Goal: Information Seeking & Learning: Learn about a topic

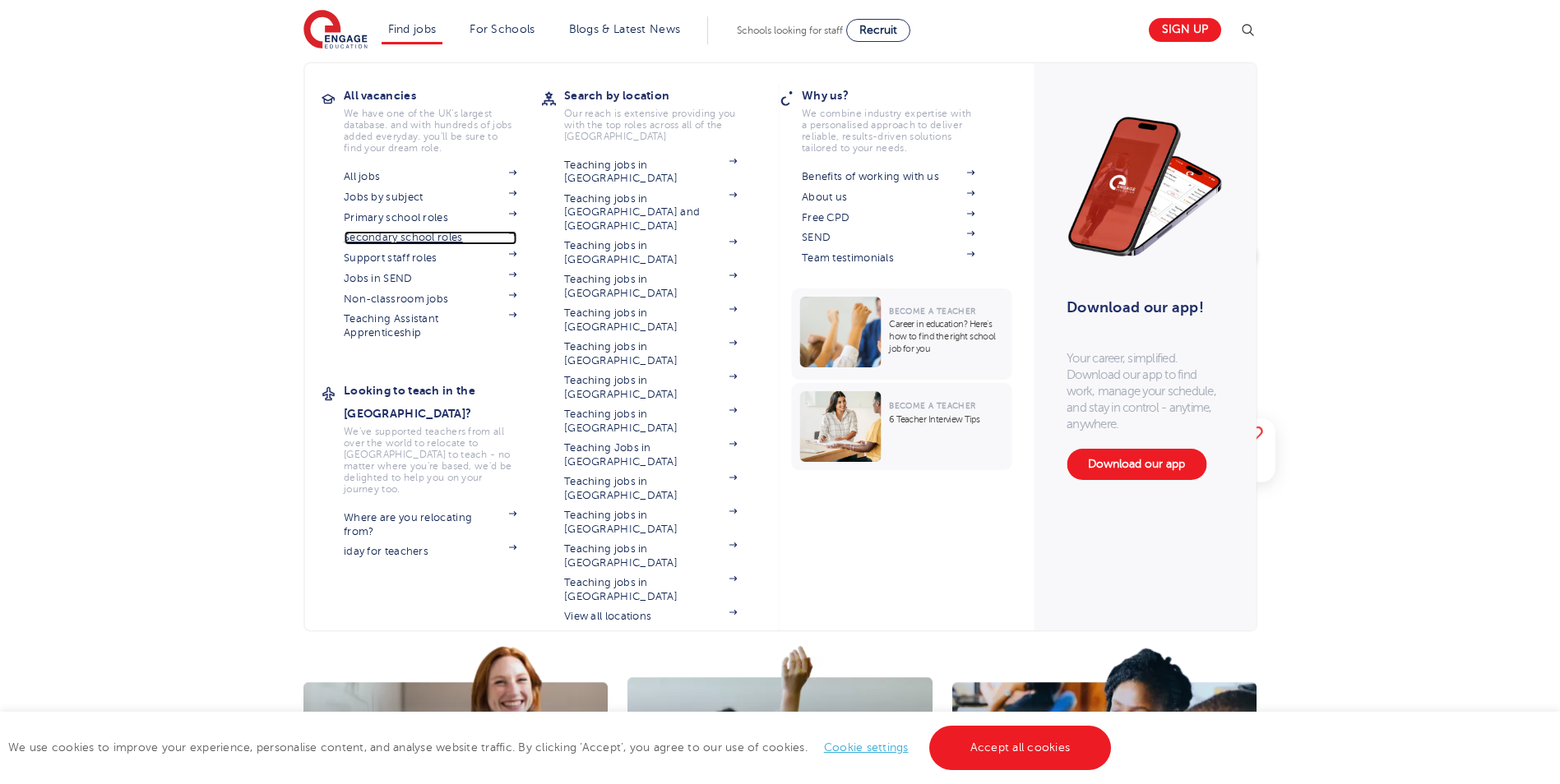
click at [396, 239] on link "Secondary school roles" at bounding box center [430, 238] width 173 height 13
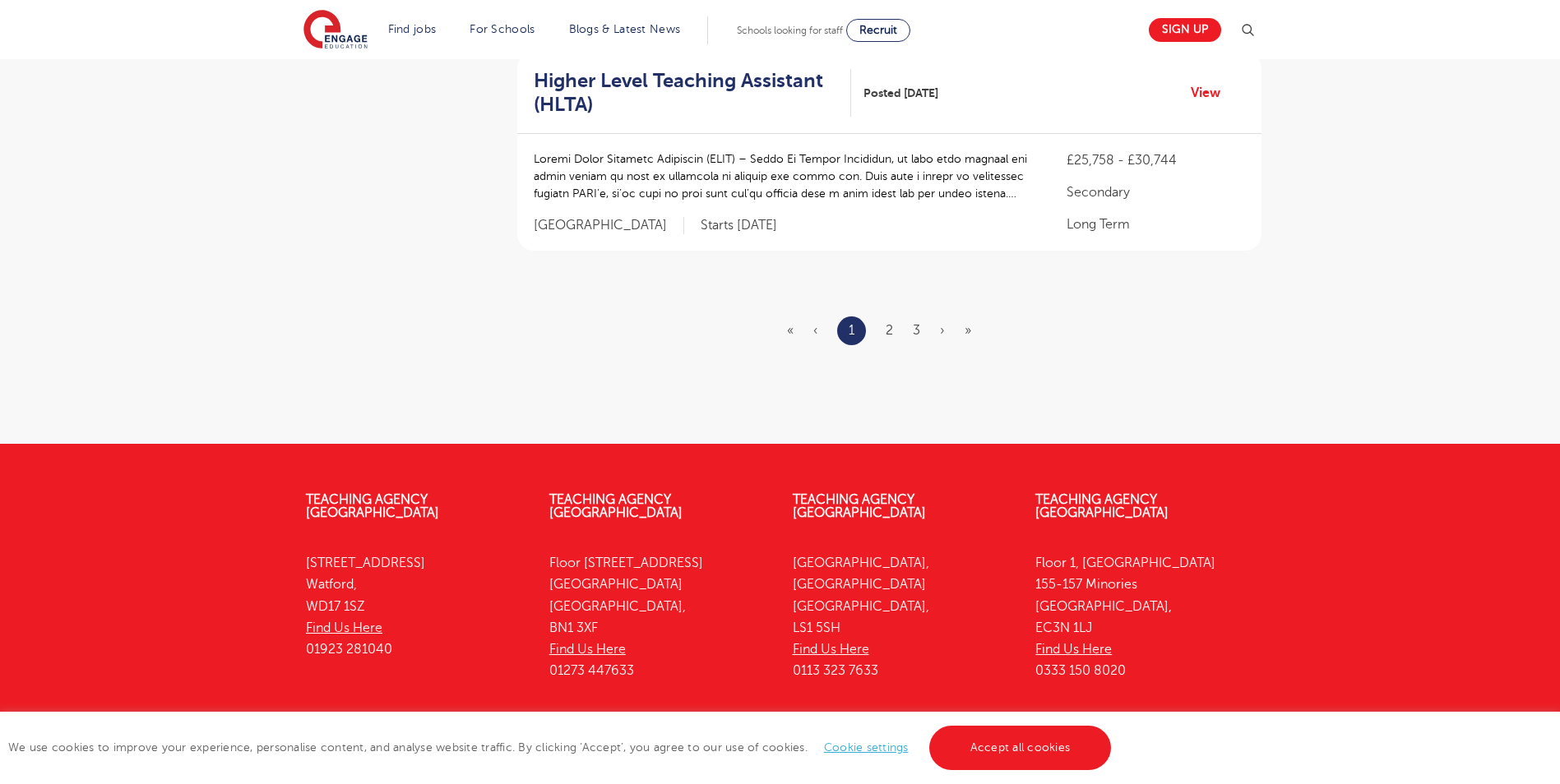
scroll to position [2122, 0]
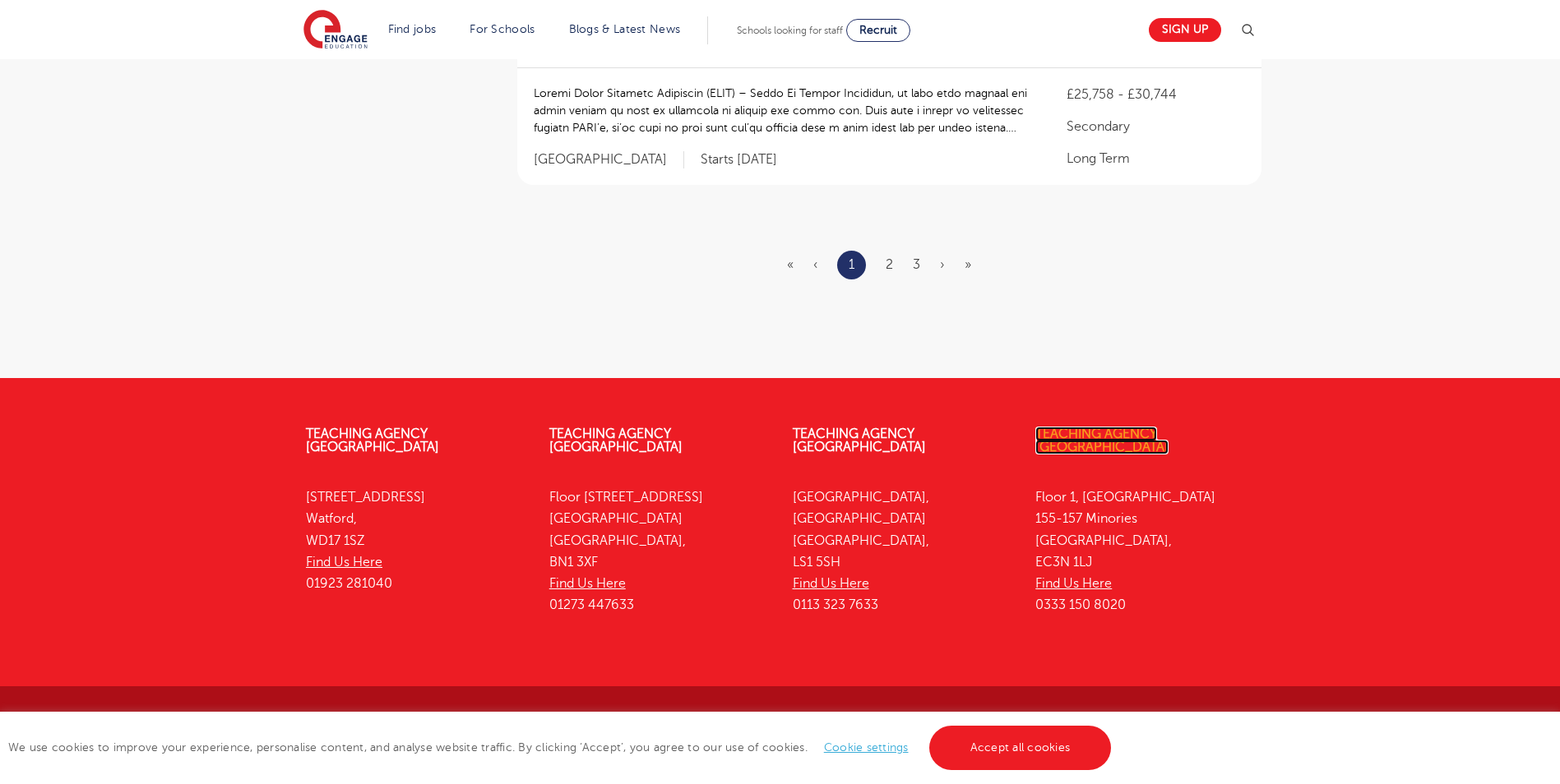
click at [1092, 435] on link "Teaching Agency [GEOGRAPHIC_DATA]" at bounding box center [1102, 441] width 133 height 28
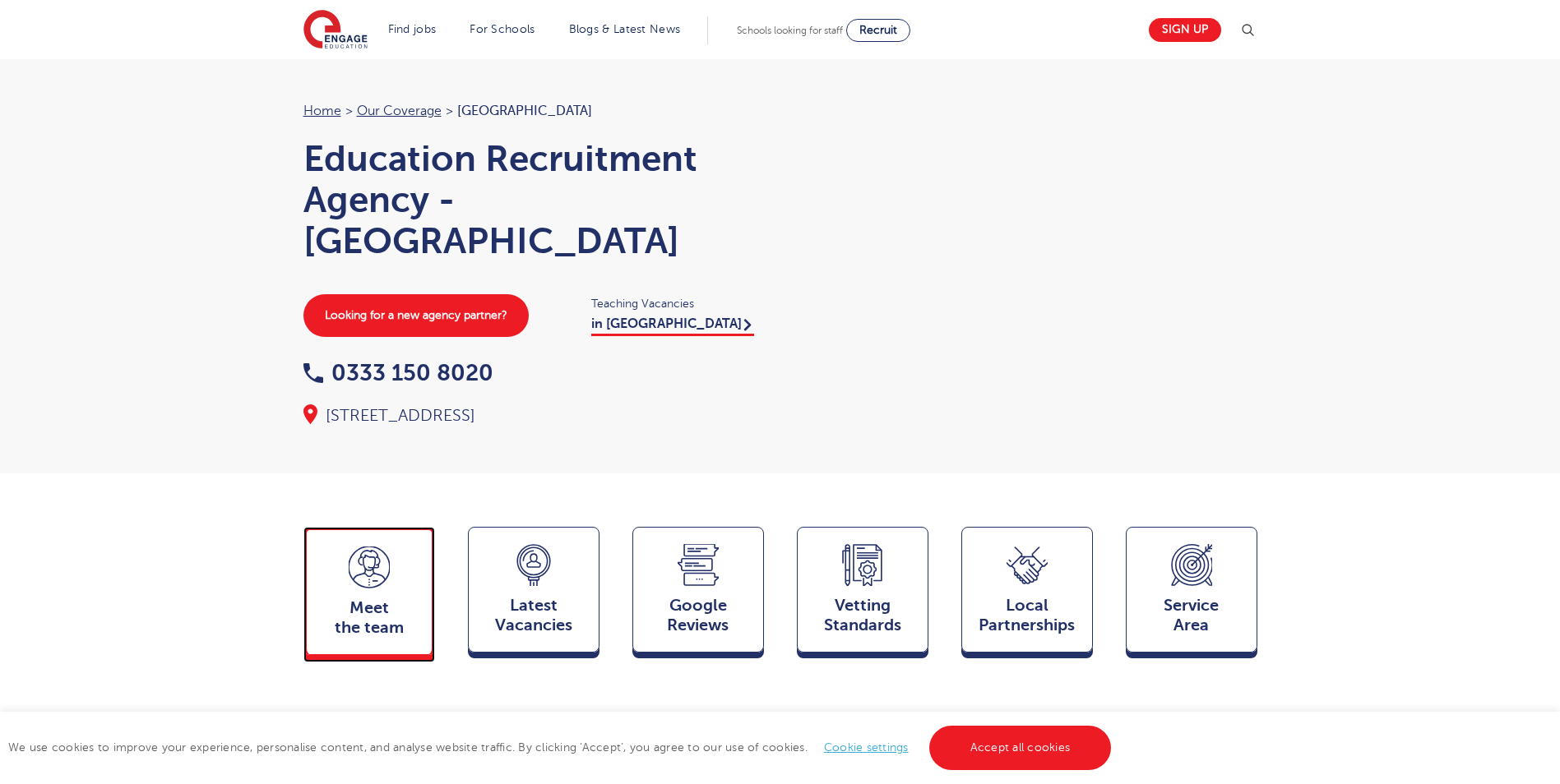
click at [379, 589] on icon at bounding box center [369, 568] width 41 height 42
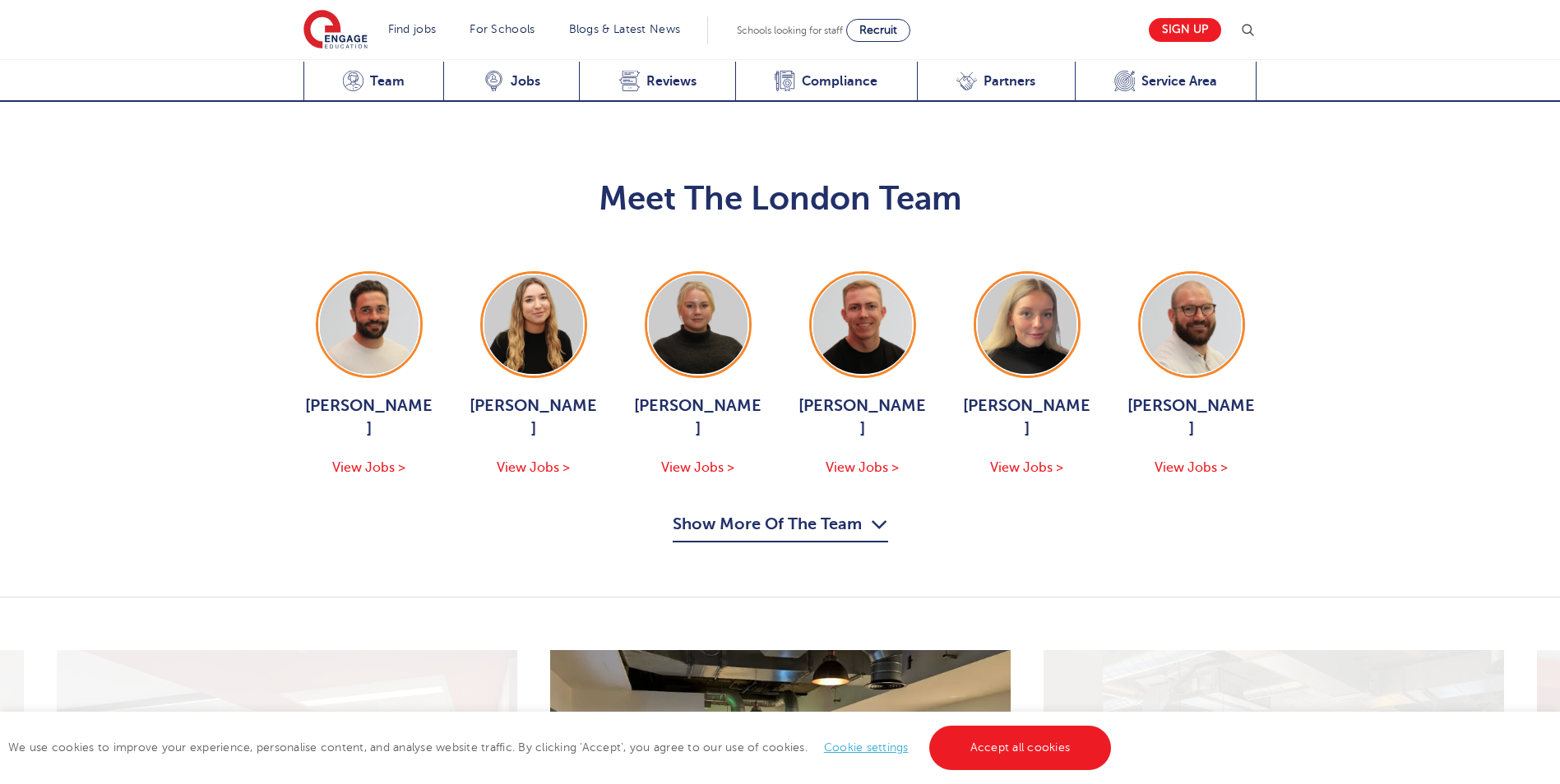
scroll to position [1763, 0]
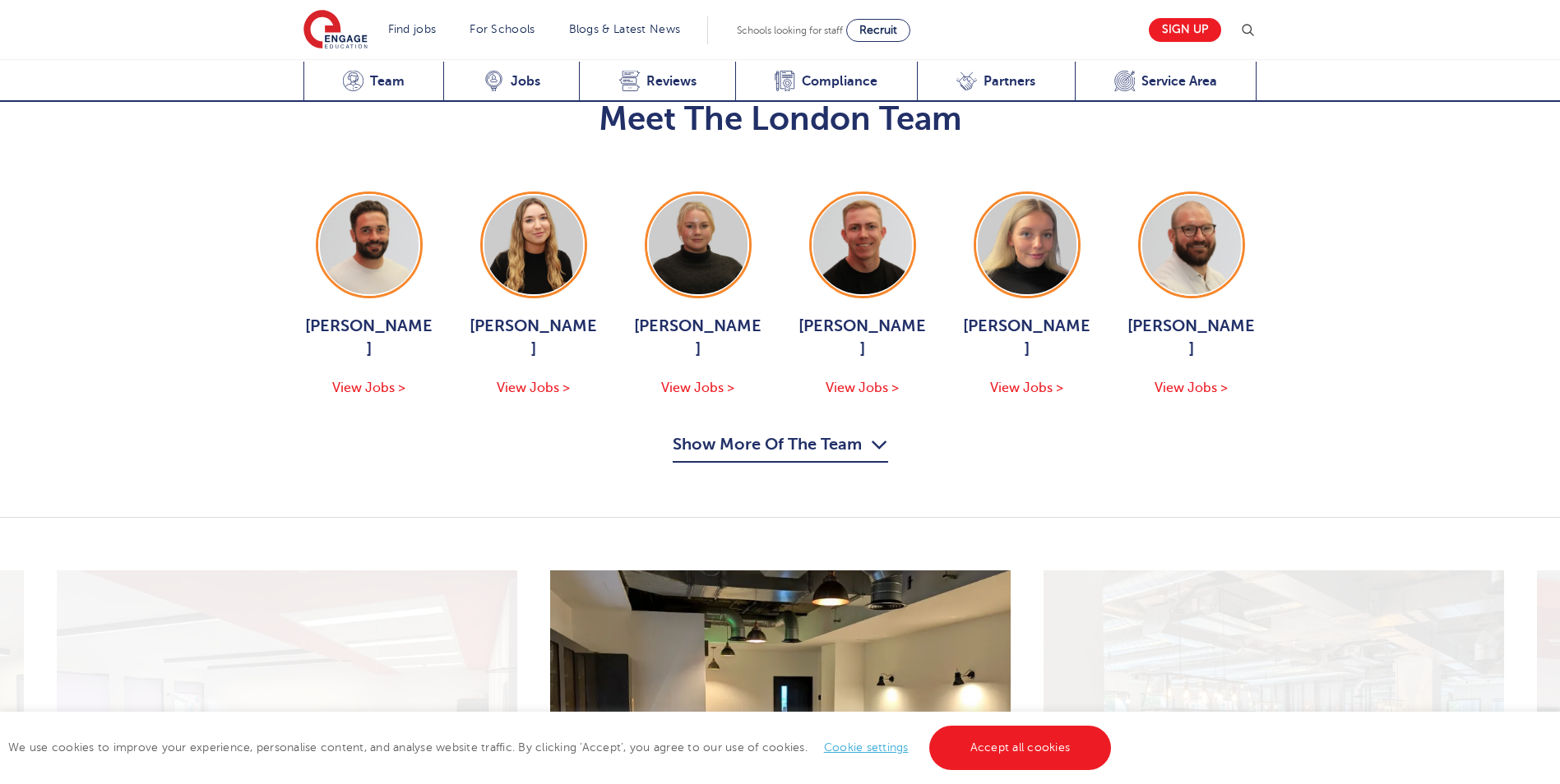
click at [808, 432] on button "Show More Of The Team" at bounding box center [780, 447] width 215 height 31
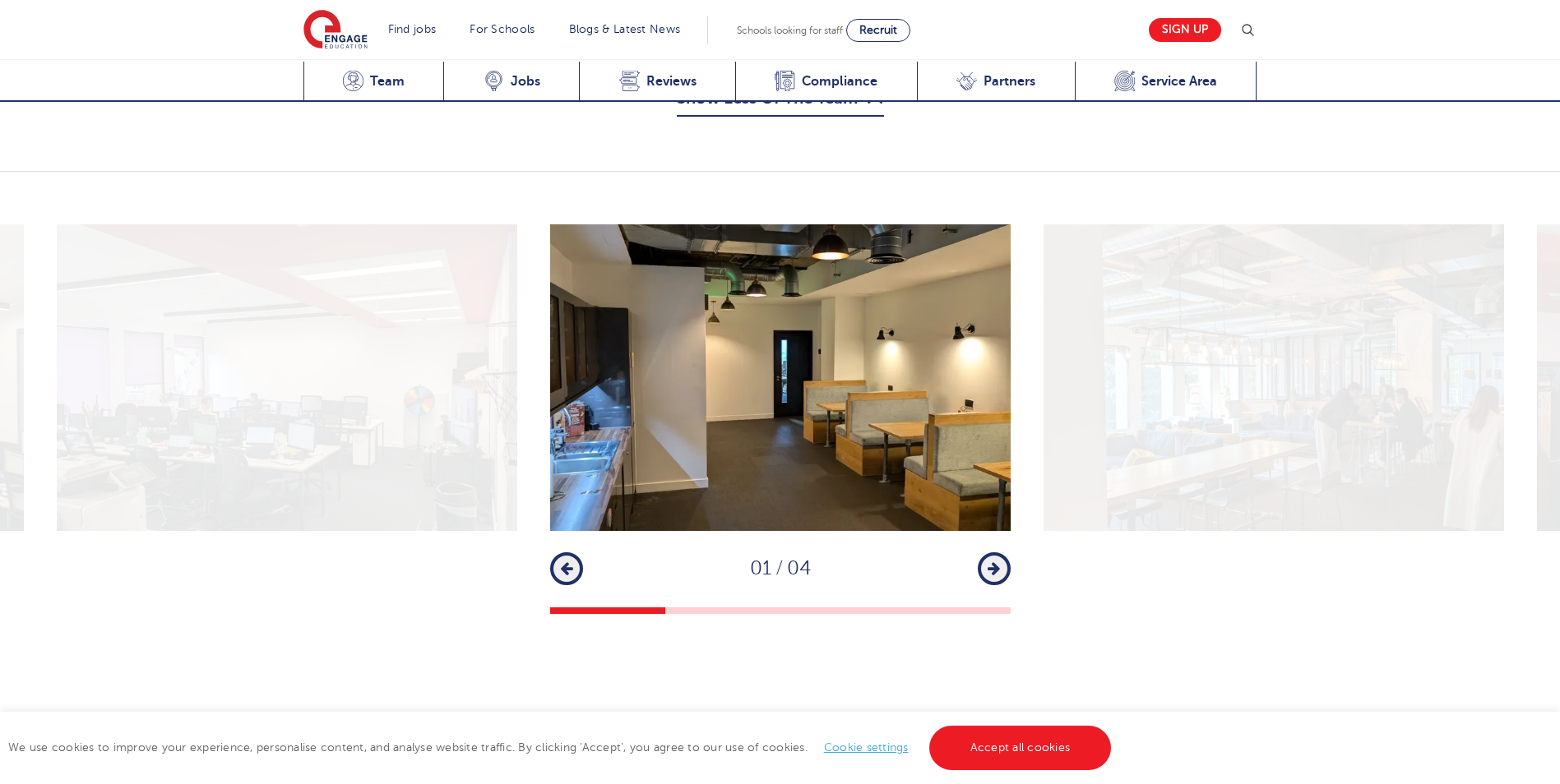
scroll to position [2832, 0]
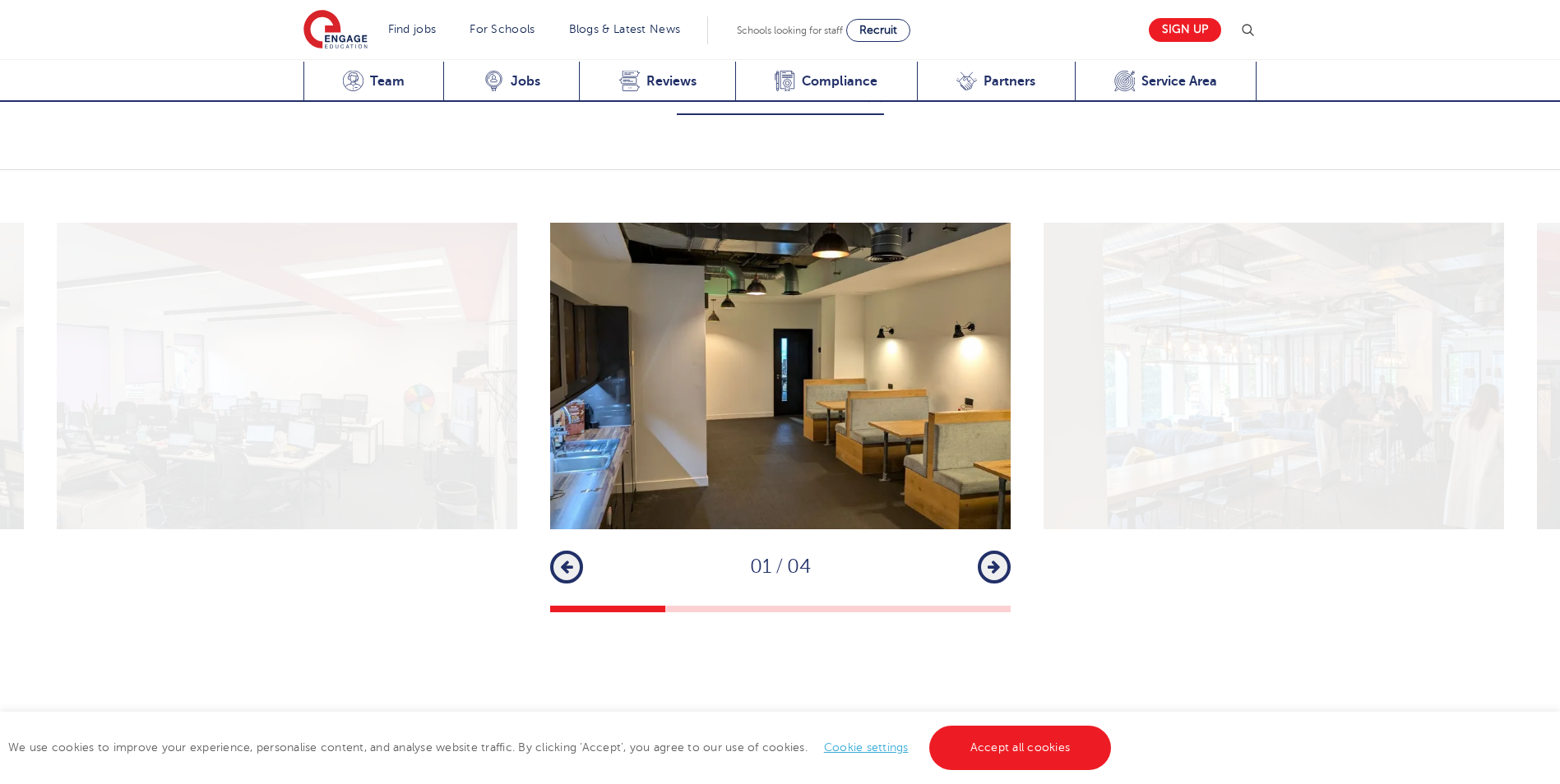
click at [983, 550] on button "Next" at bounding box center [994, 566] width 33 height 33
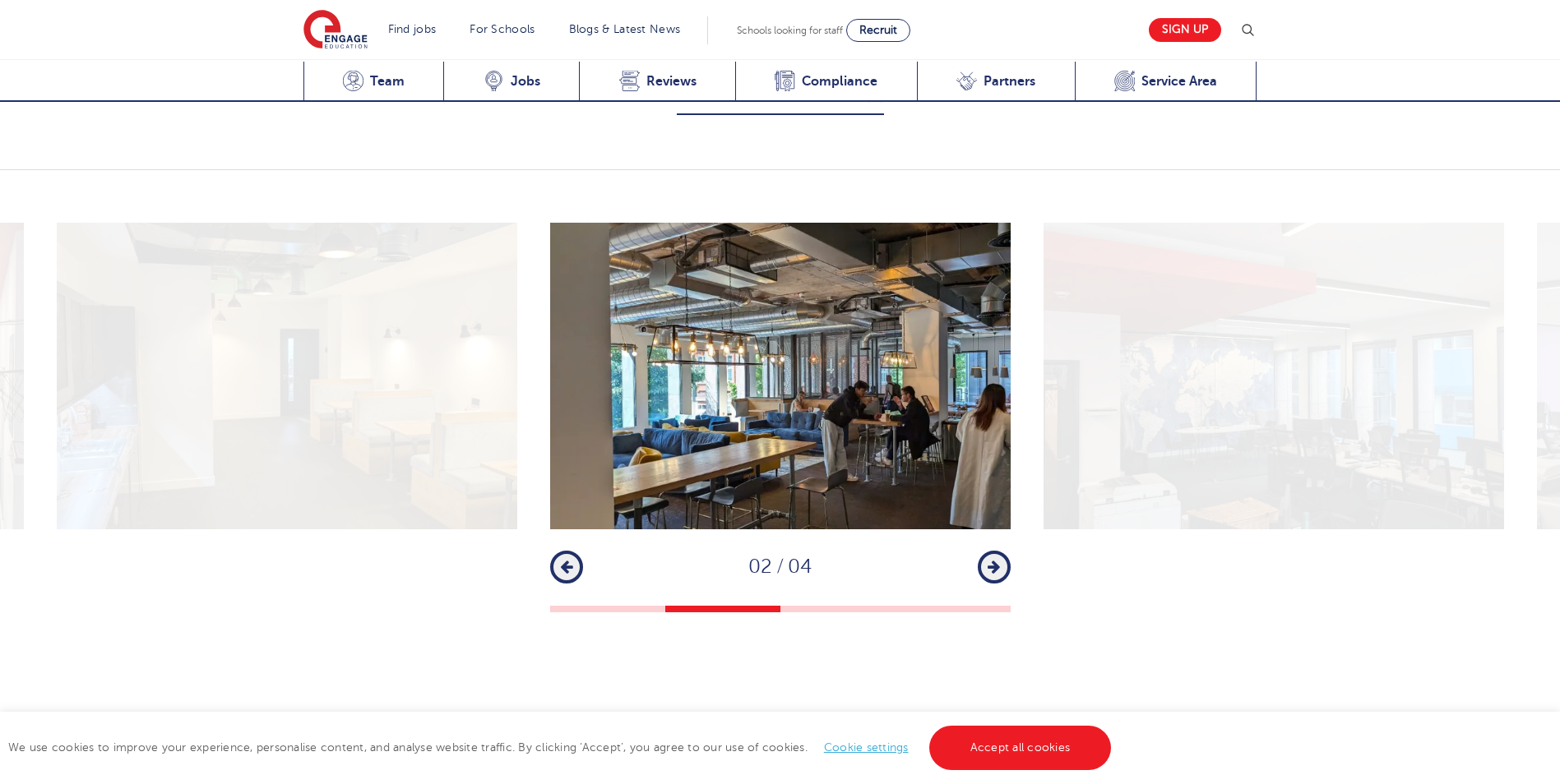
click at [983, 550] on button "Next" at bounding box center [994, 566] width 33 height 33
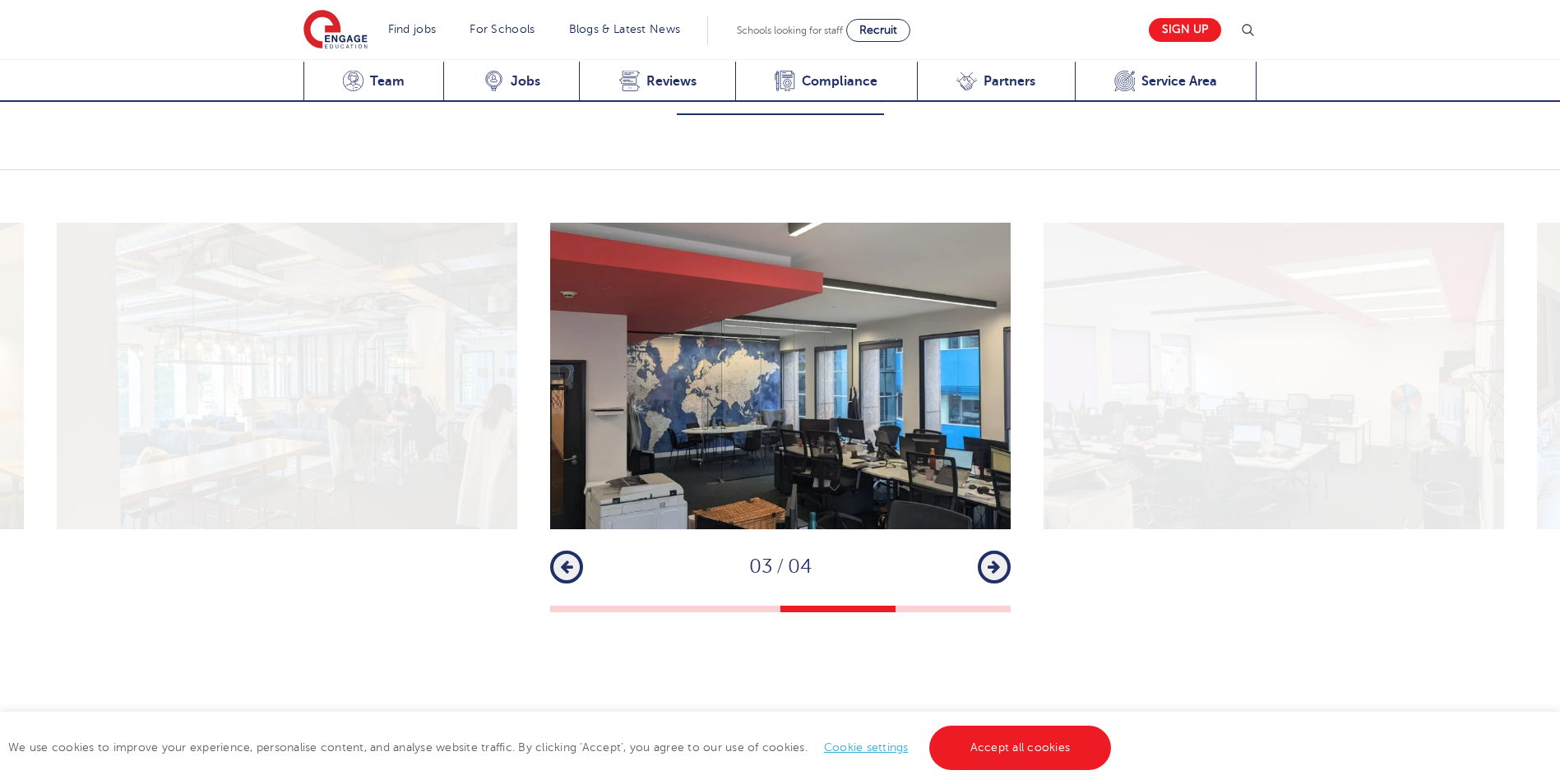
click at [983, 550] on button "Next" at bounding box center [994, 566] width 33 height 33
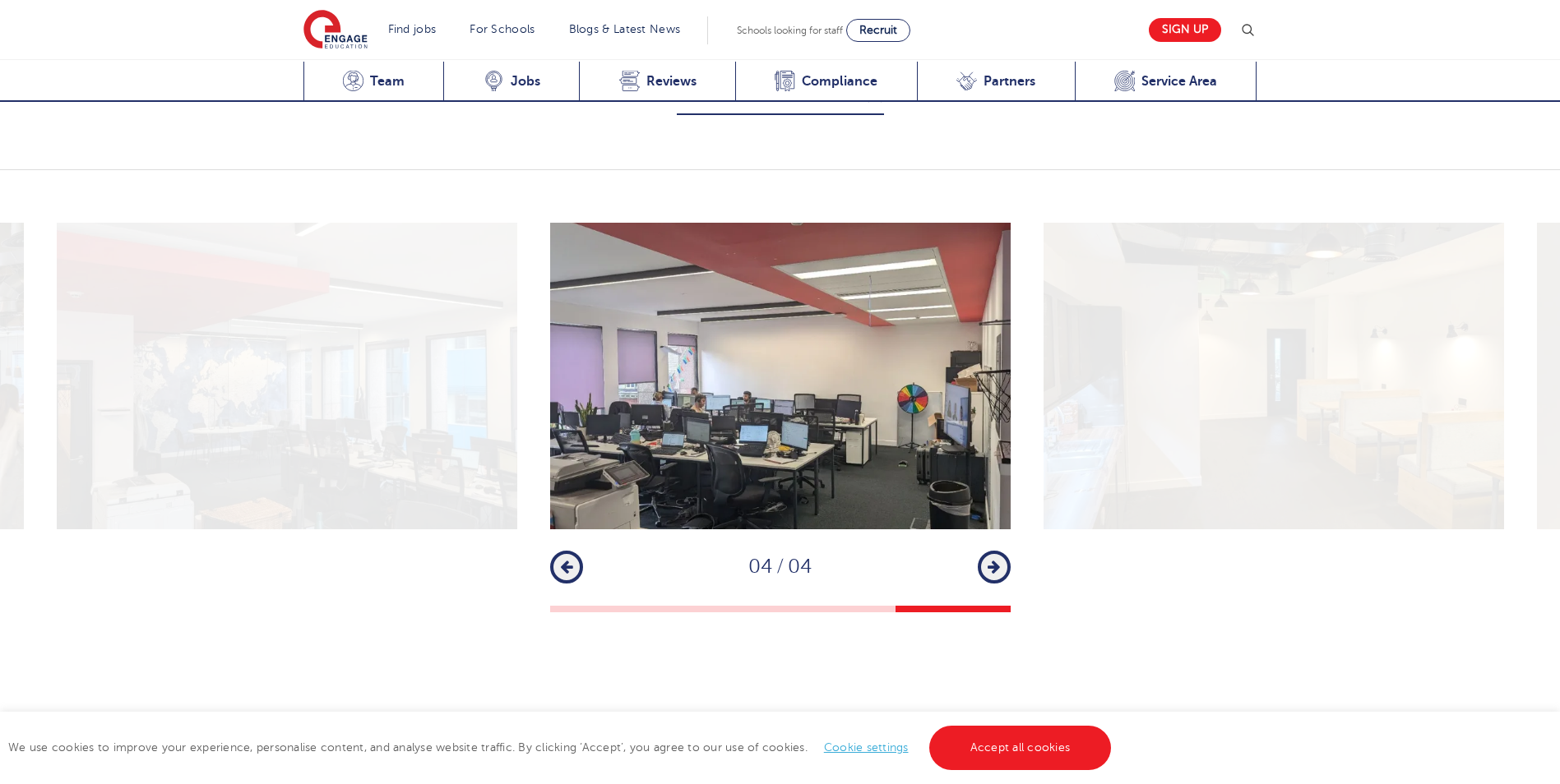
click at [983, 550] on button "Next" at bounding box center [994, 566] width 33 height 33
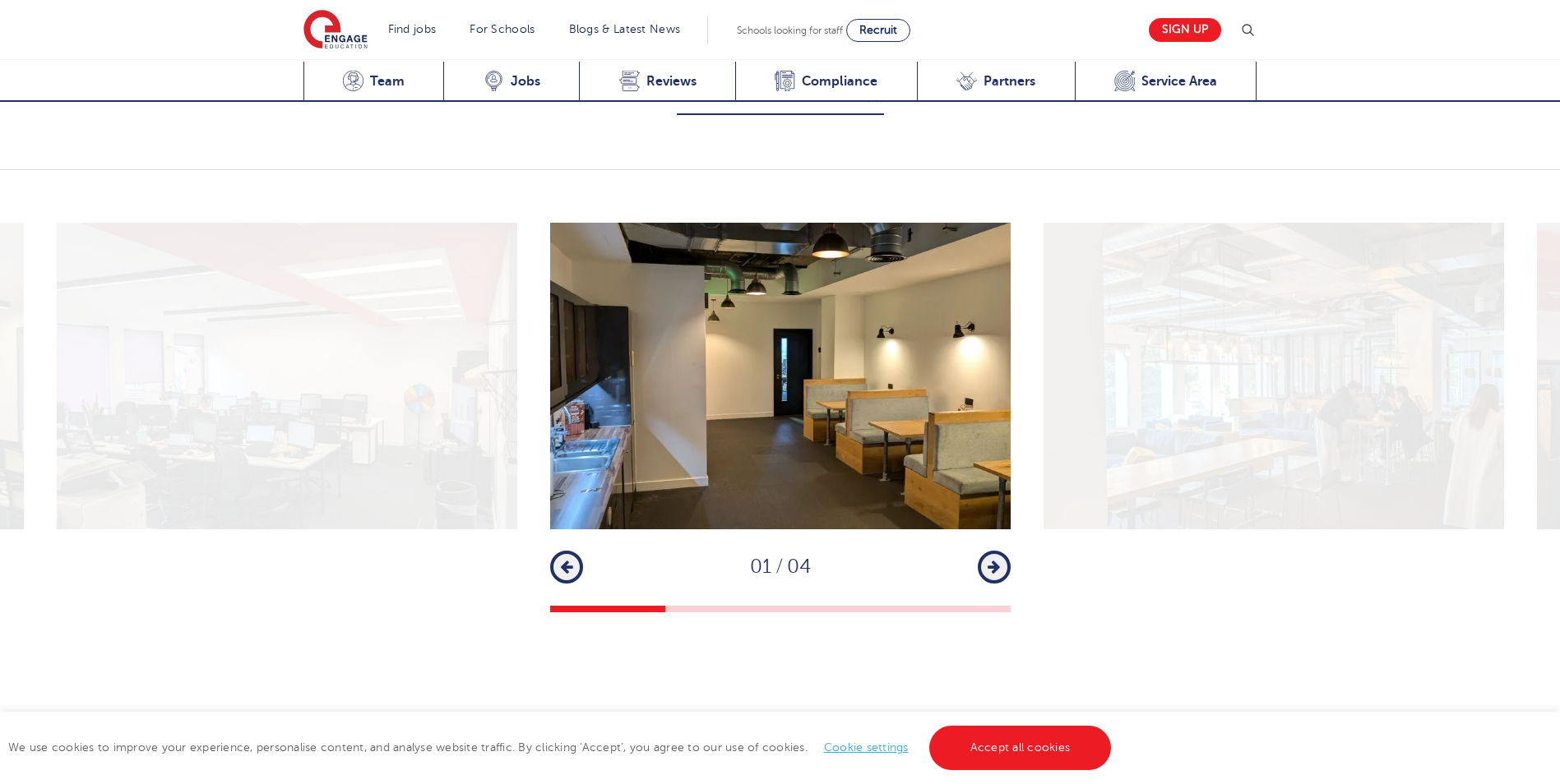
click at [983, 550] on button "Next" at bounding box center [994, 566] width 33 height 33
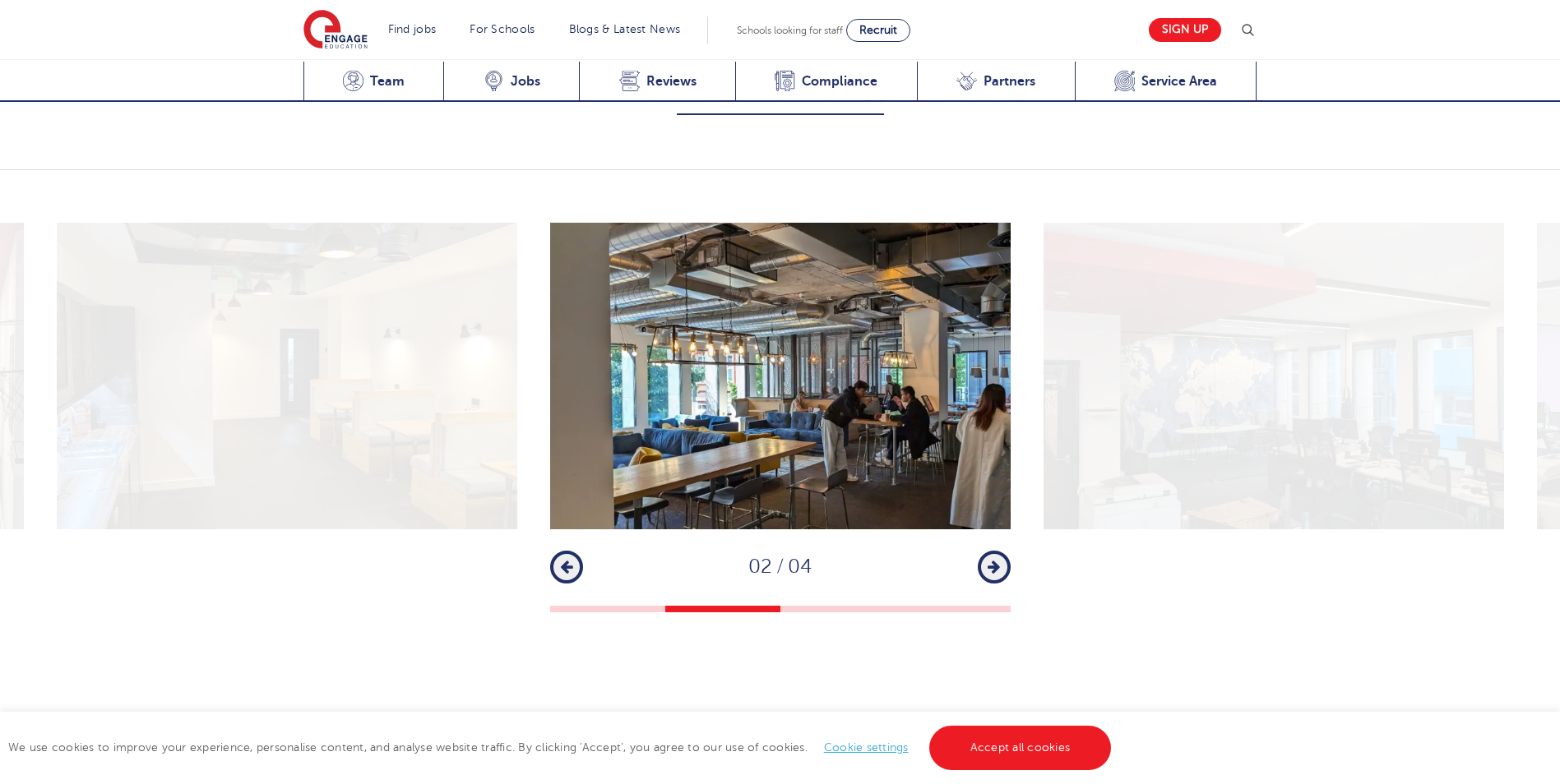
click at [983, 550] on button "Next" at bounding box center [994, 566] width 33 height 33
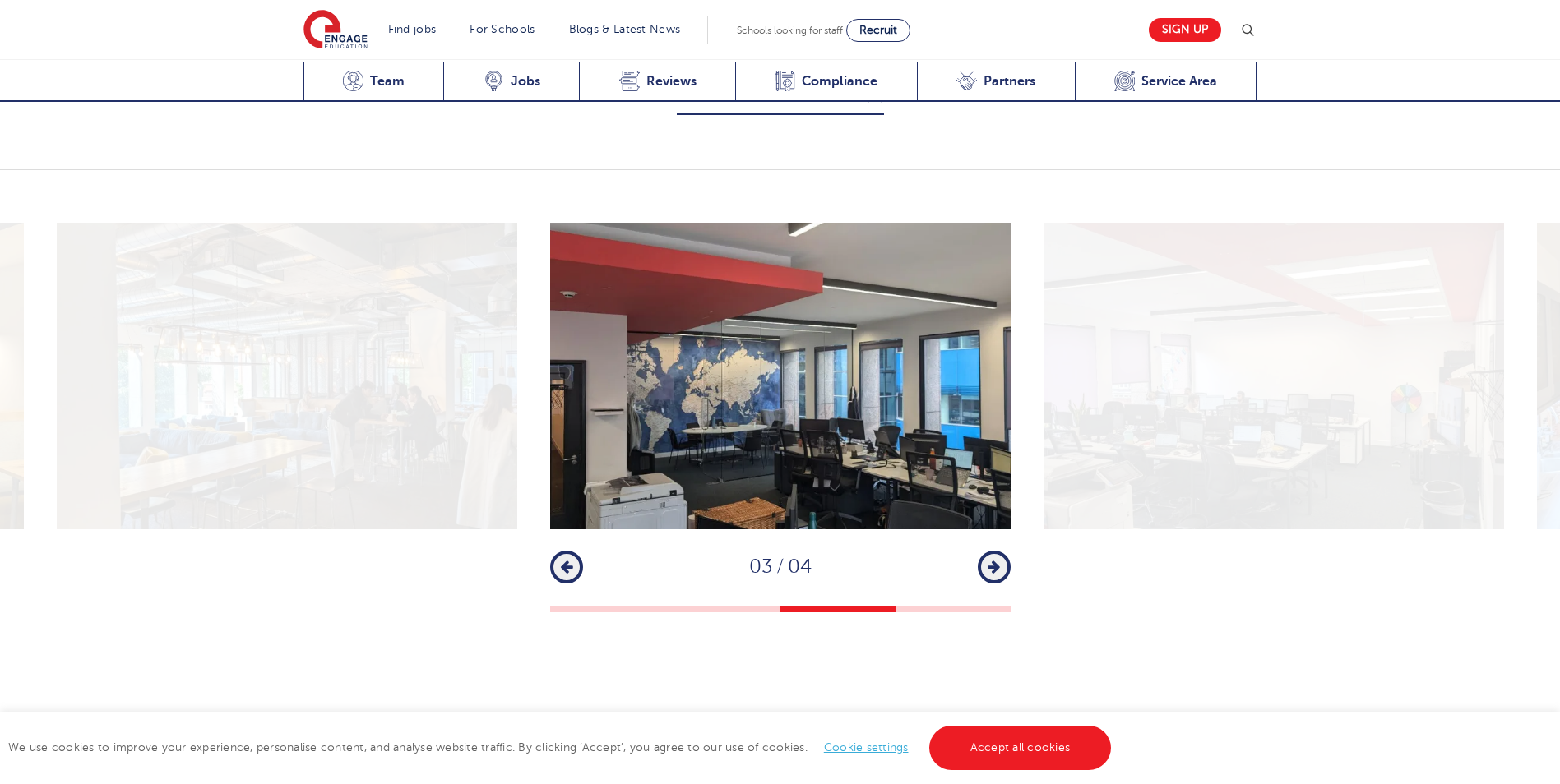
click at [983, 550] on button "Next" at bounding box center [994, 566] width 33 height 33
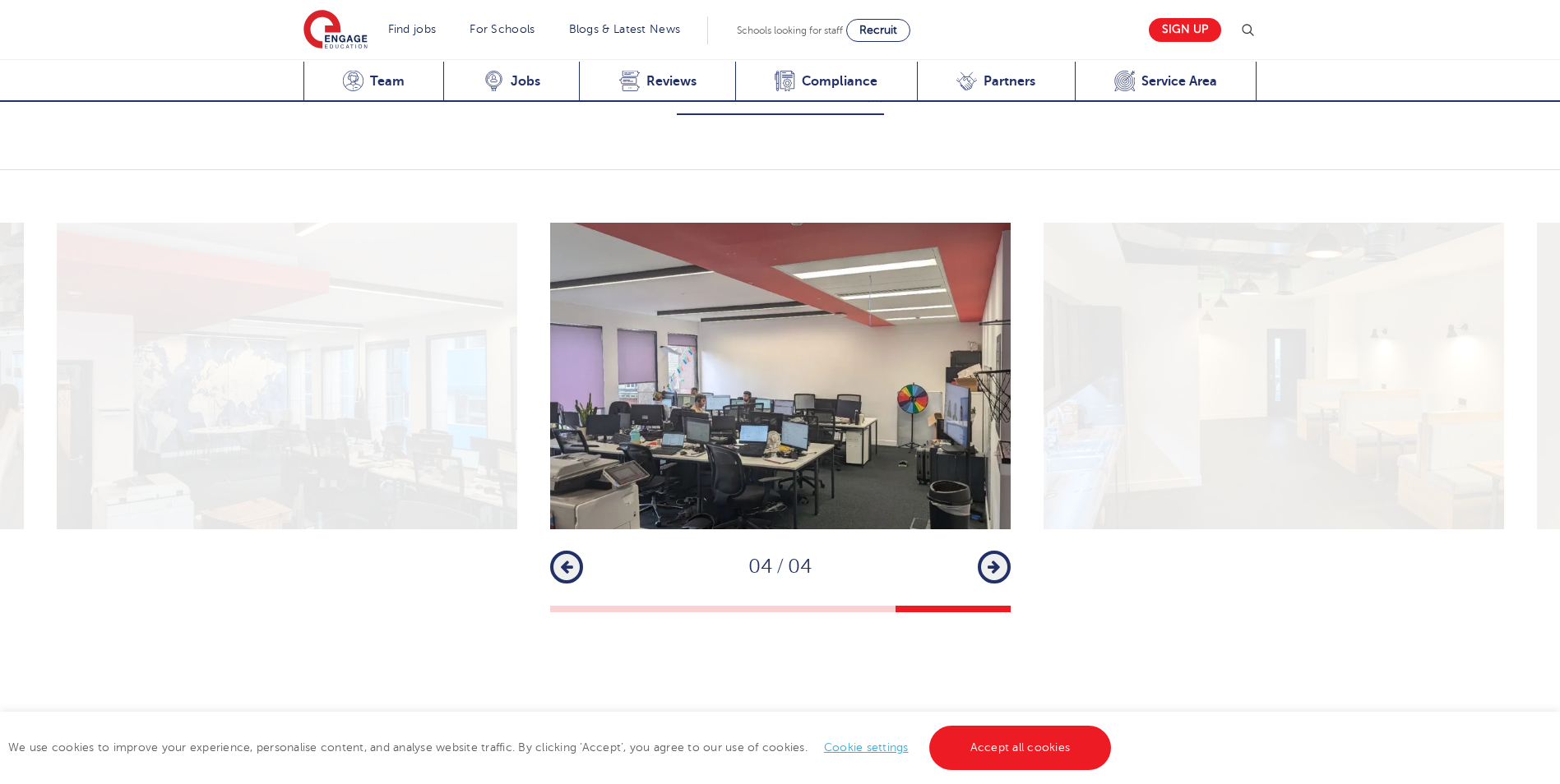
click at [983, 550] on button "Next" at bounding box center [994, 566] width 33 height 33
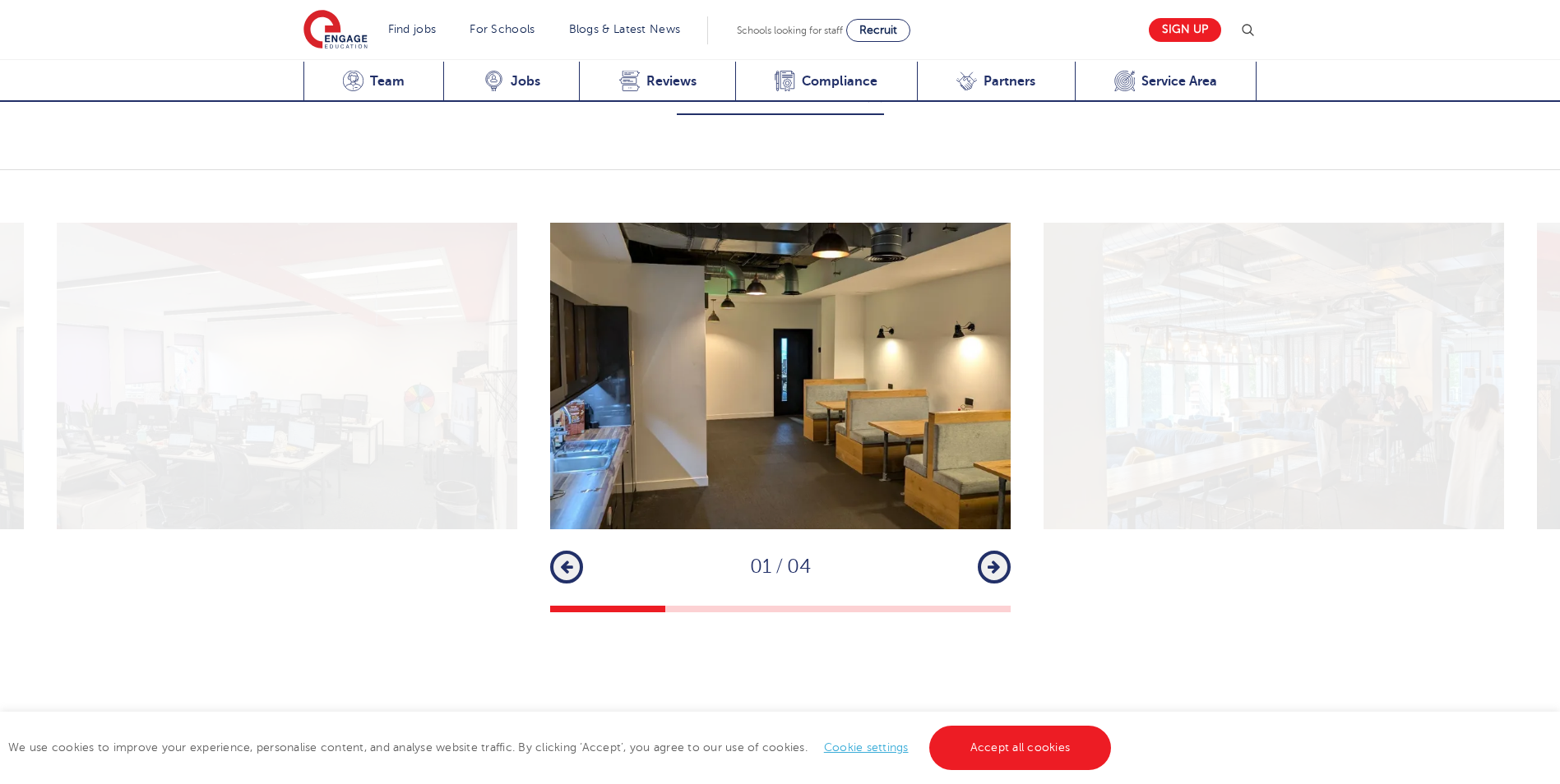
click at [983, 550] on button "Next" at bounding box center [994, 566] width 33 height 33
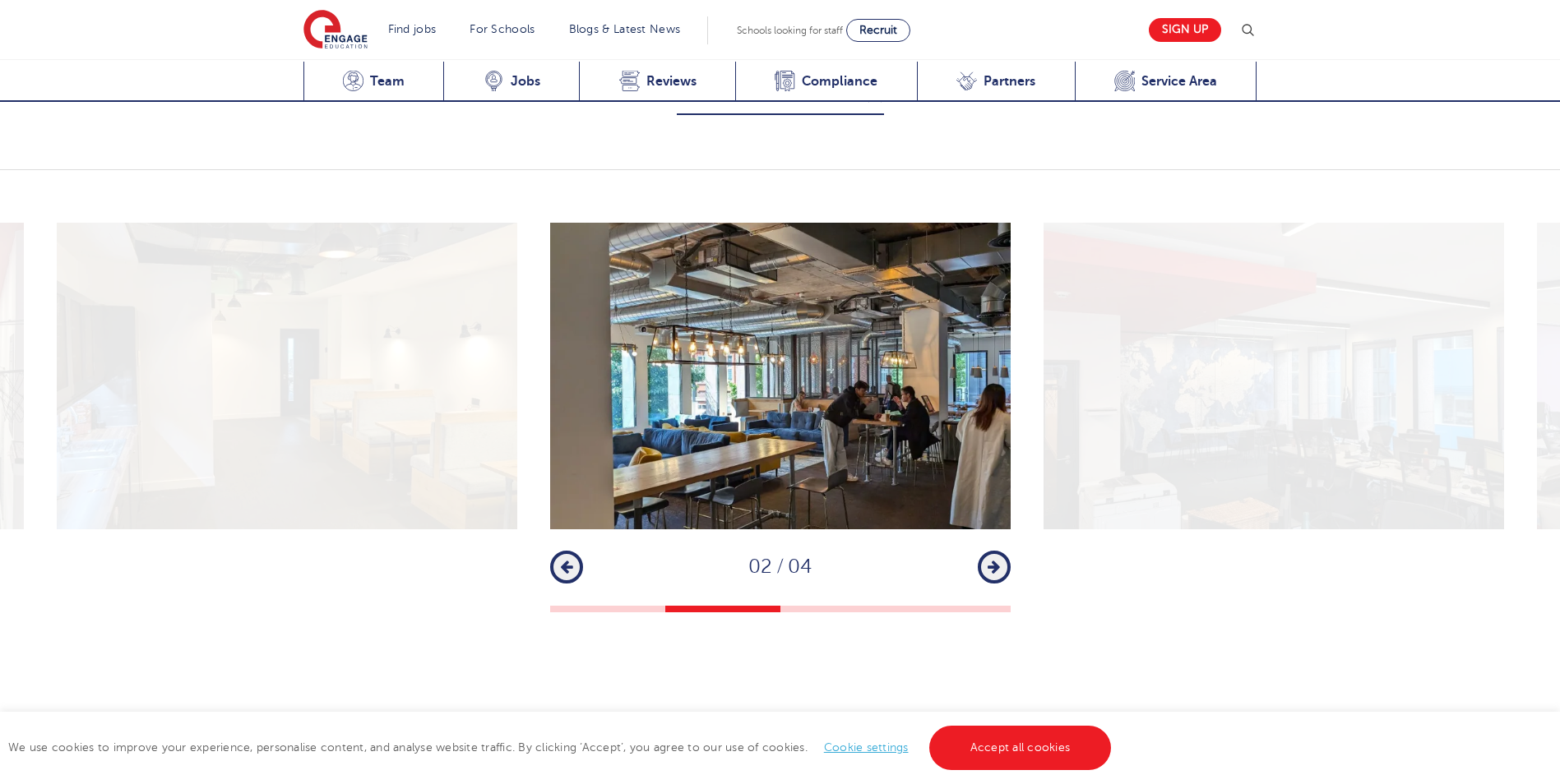
click at [983, 550] on button "Next" at bounding box center [994, 566] width 33 height 33
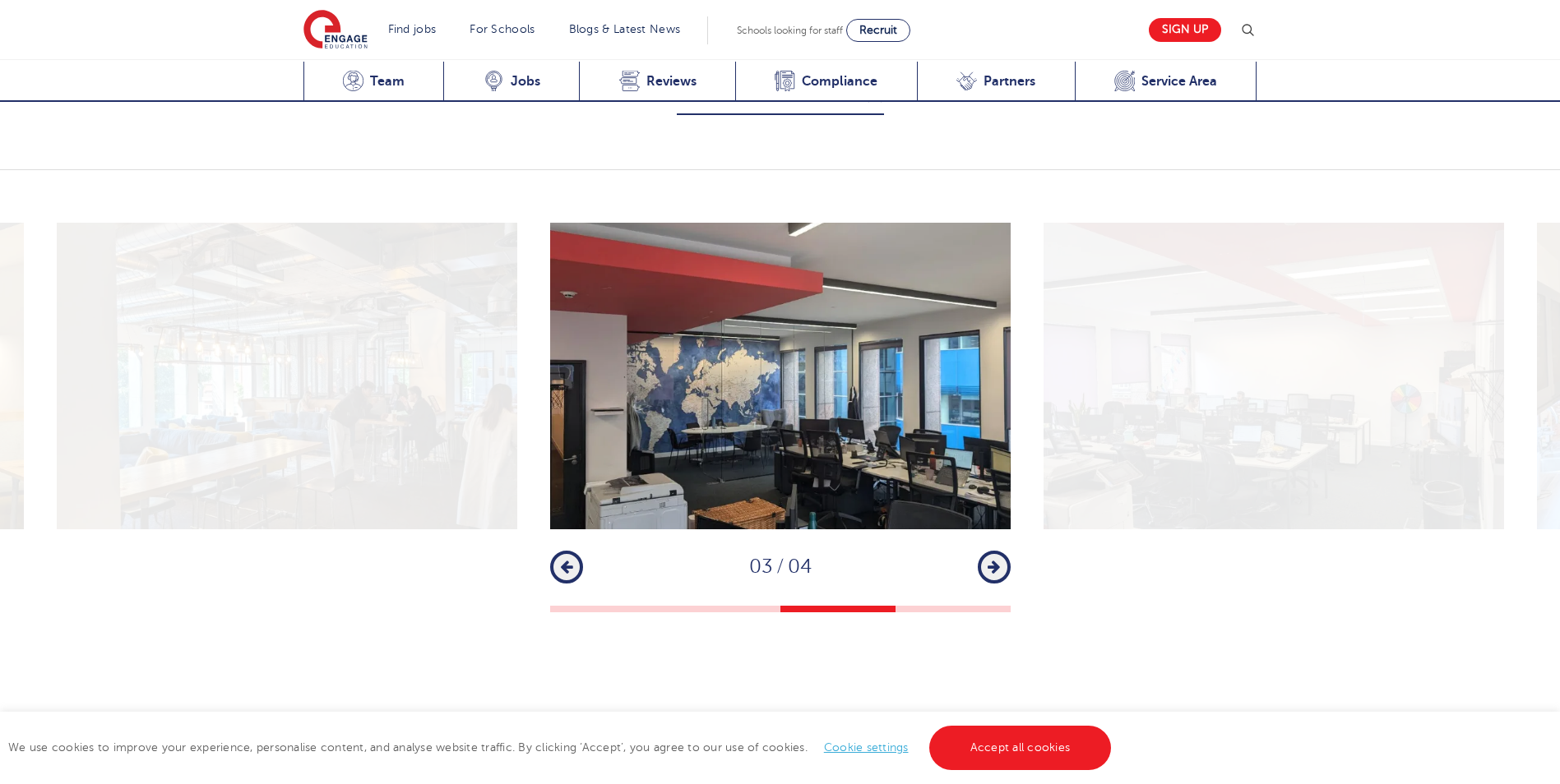
click at [983, 550] on button "Next" at bounding box center [994, 566] width 33 height 33
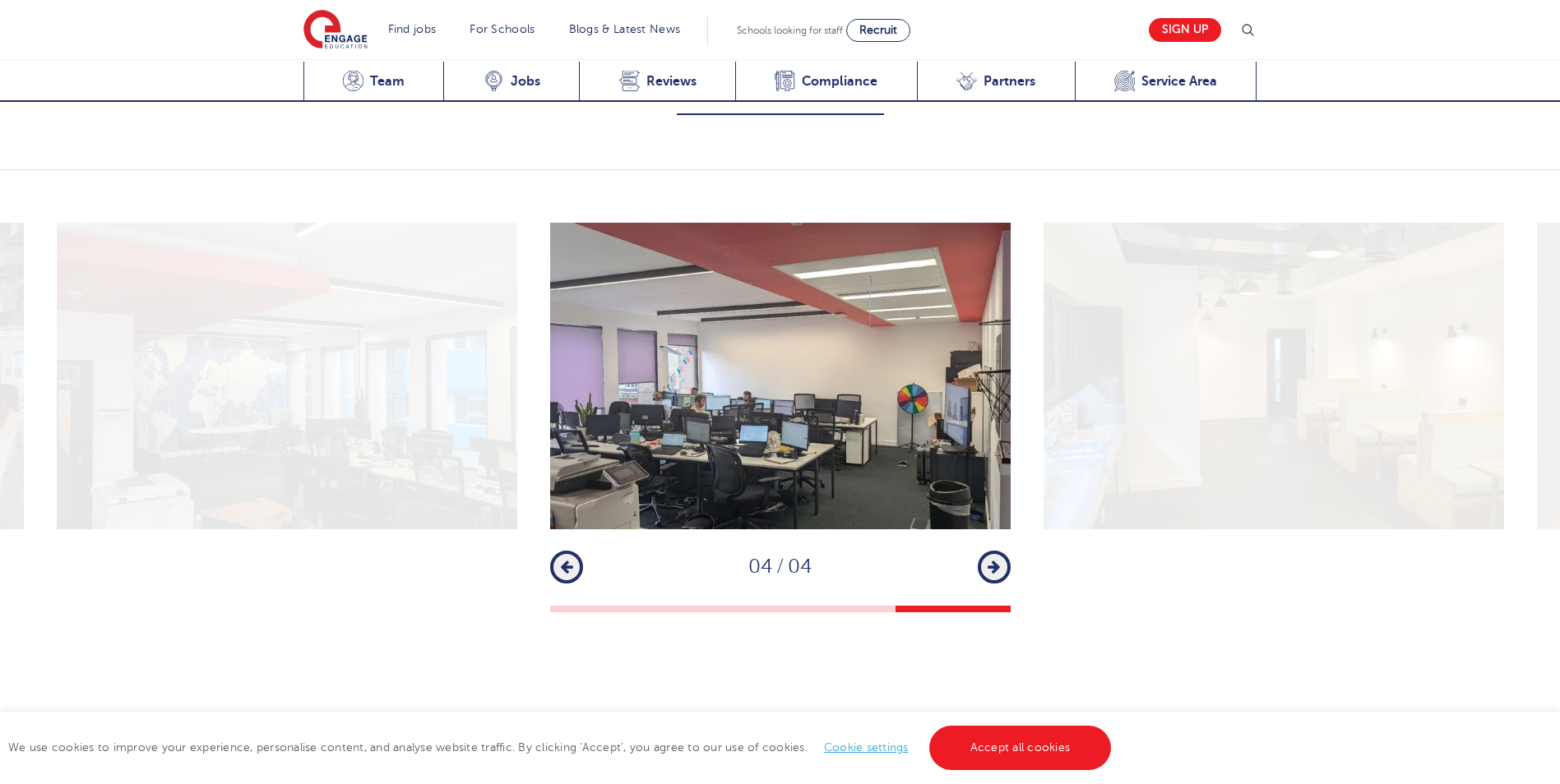
click at [983, 550] on button "Next" at bounding box center [994, 566] width 33 height 33
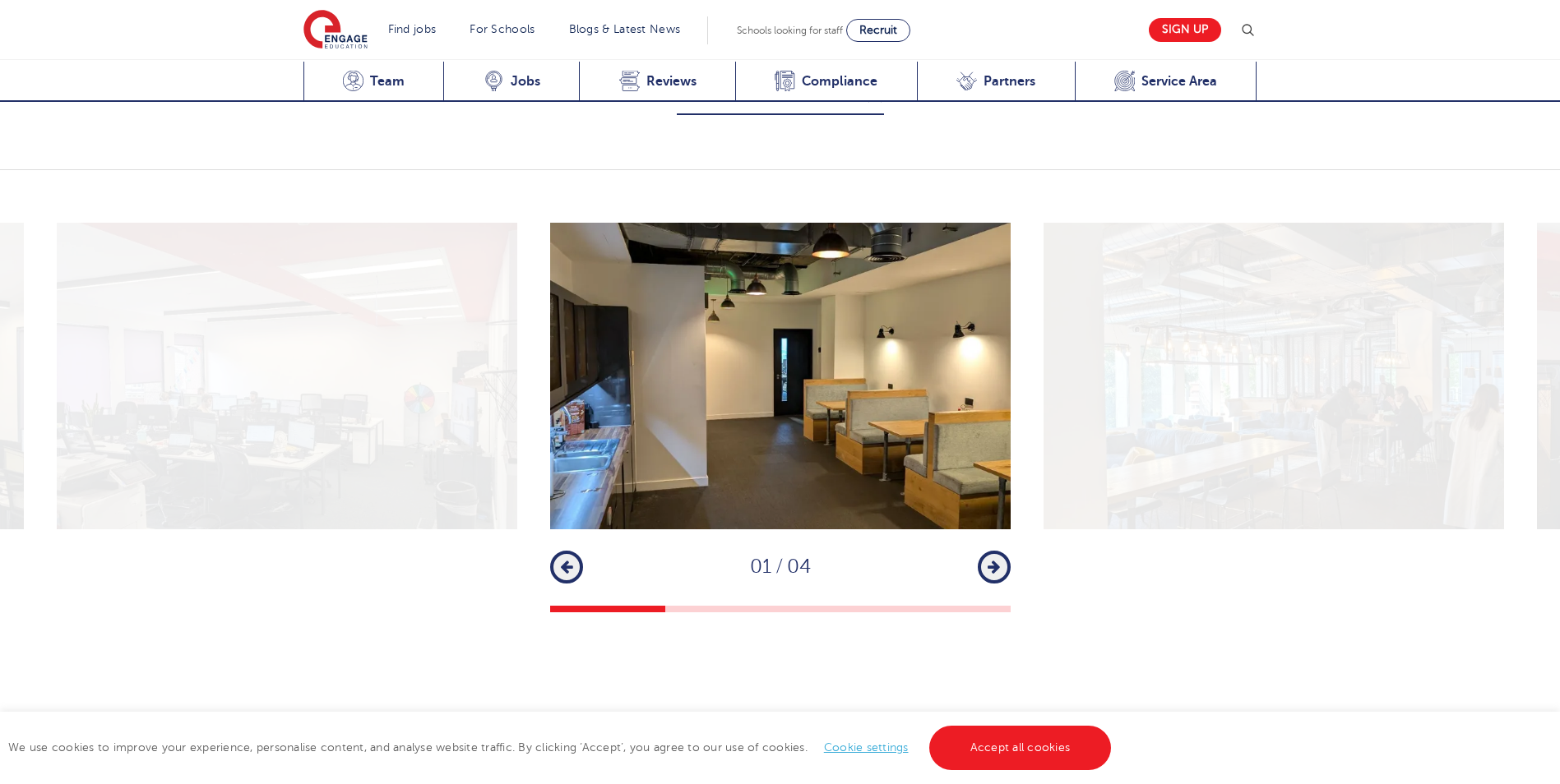
click at [983, 550] on button "Next" at bounding box center [994, 566] width 33 height 33
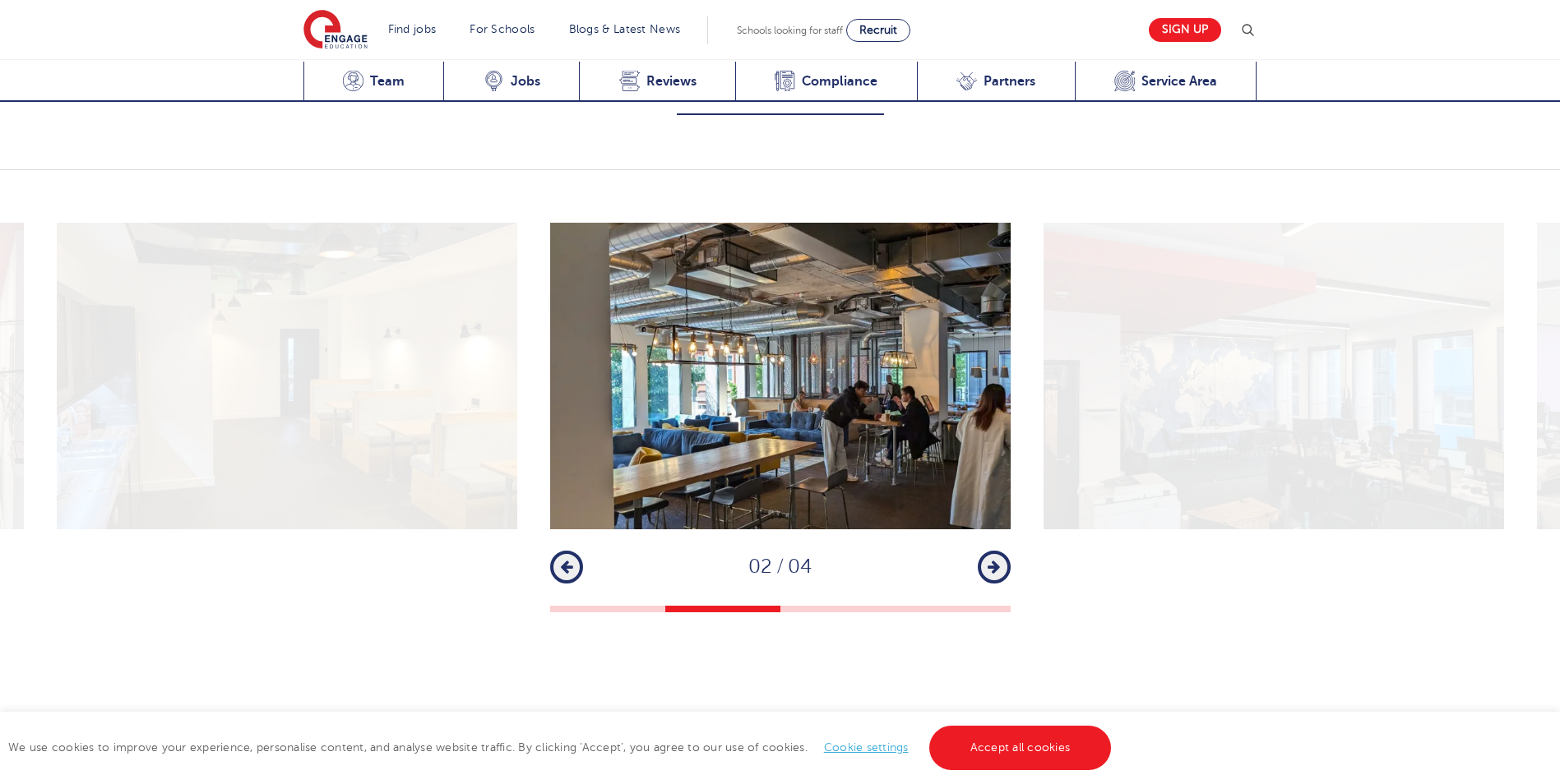
click at [983, 550] on button "Next" at bounding box center [994, 566] width 33 height 33
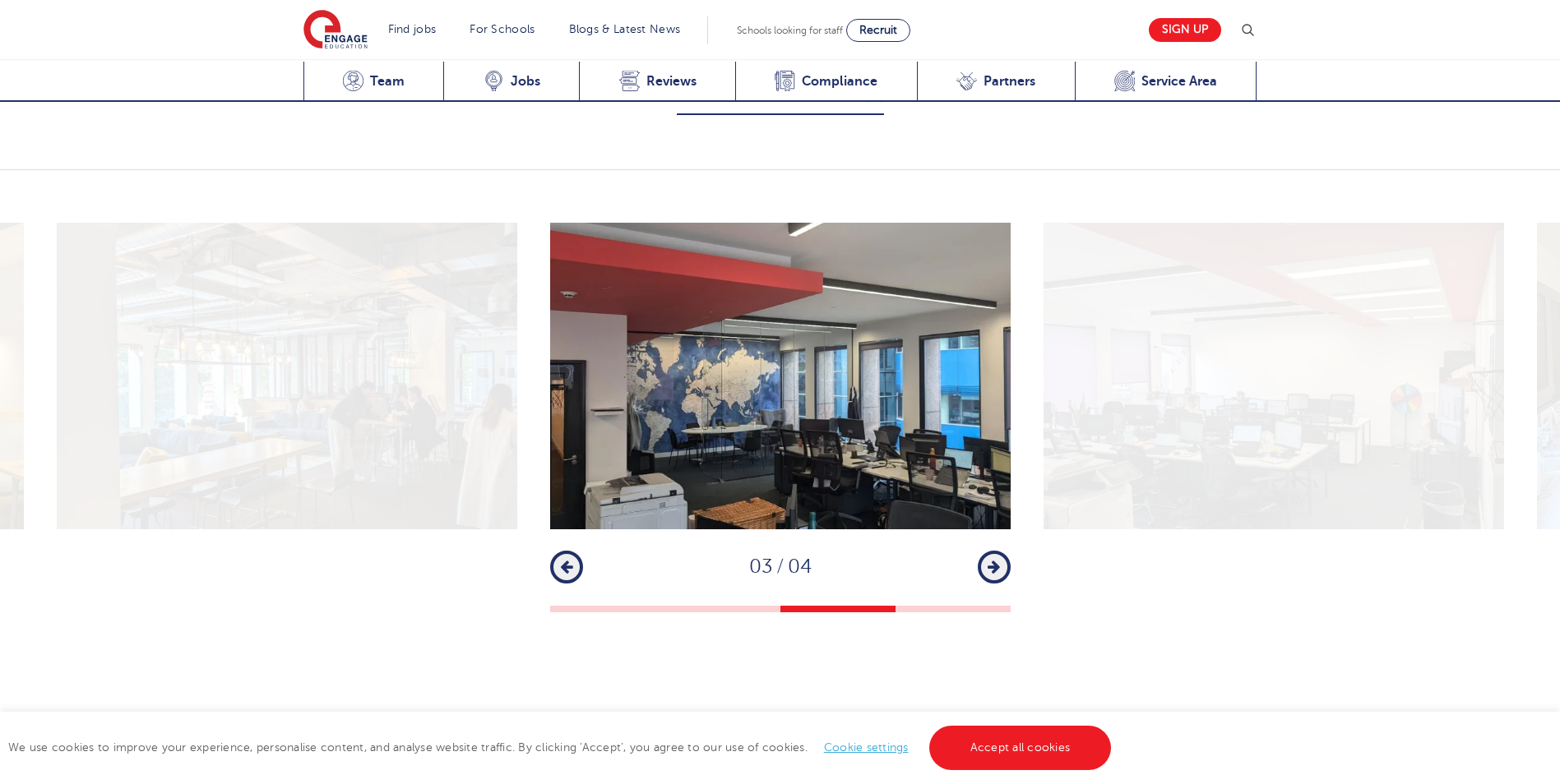
click at [983, 550] on button "Next" at bounding box center [994, 566] width 33 height 33
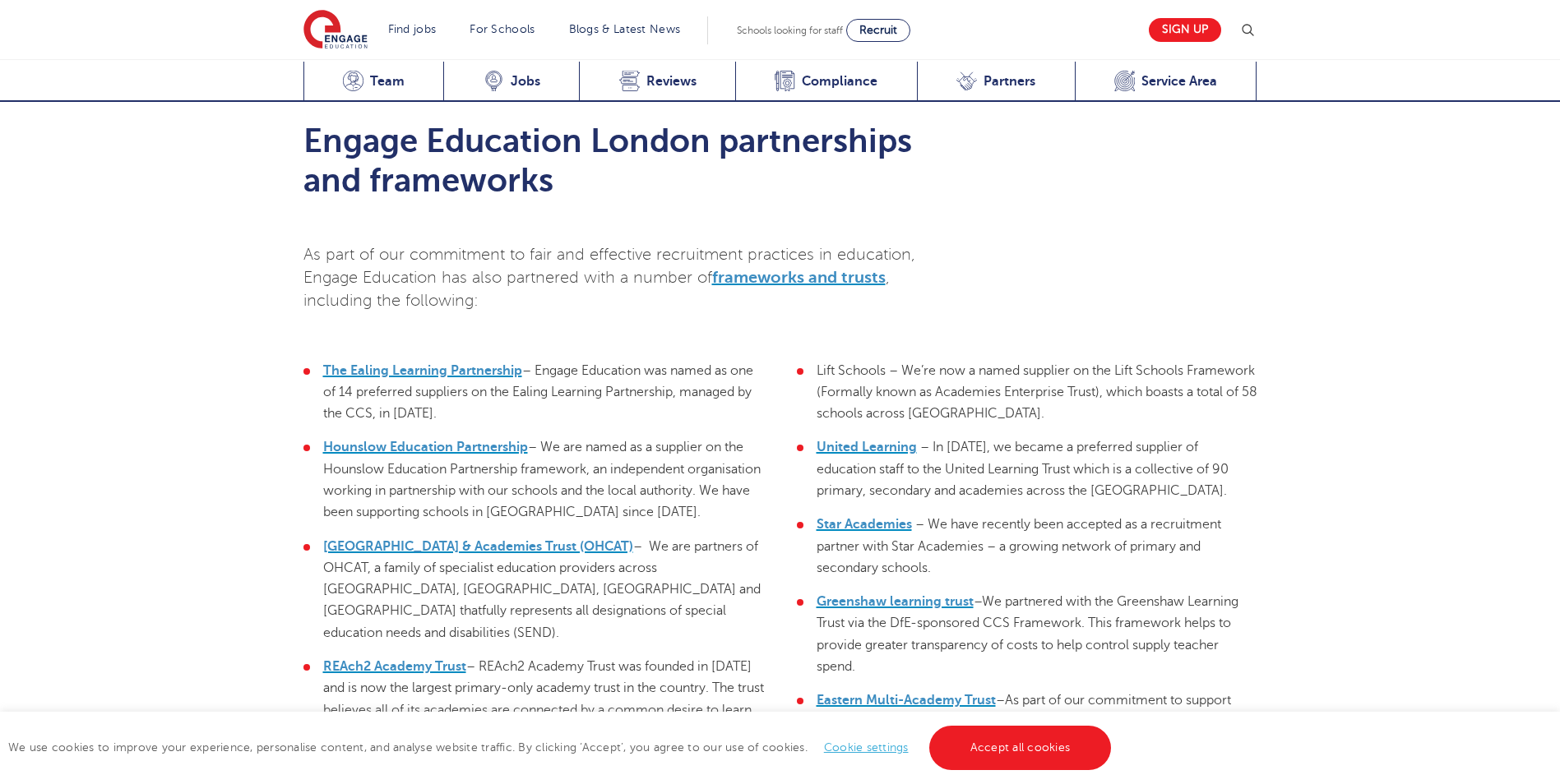
scroll to position [4722, 0]
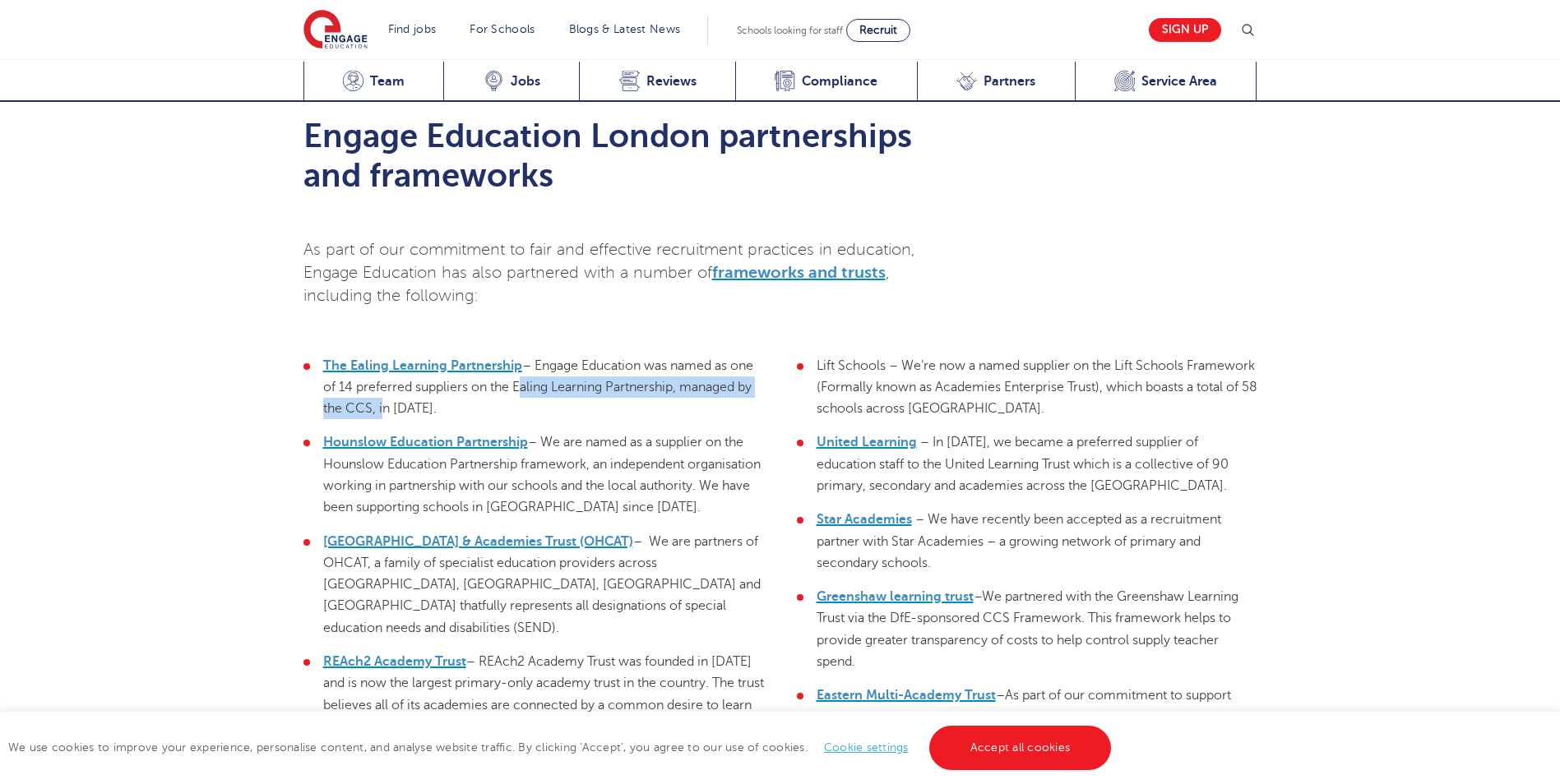
drag, startPoint x: 516, startPoint y: 365, endPoint x: 377, endPoint y: 386, distance: 140.6
click at [377, 386] on span "– Engage Education was named as one of 14 preferred suppliers on the Ealing Lea…" at bounding box center [538, 388] width 430 height 58
copy span "Ealing Learning Partnership, managed by the CCS,"
click at [388, 369] on span "– Engage Education was named as one of 14 preferred suppliers on the Ealing Lea…" at bounding box center [538, 388] width 430 height 58
drag, startPoint x: 472, startPoint y: 367, endPoint x: 337, endPoint y: 373, distance: 135.1
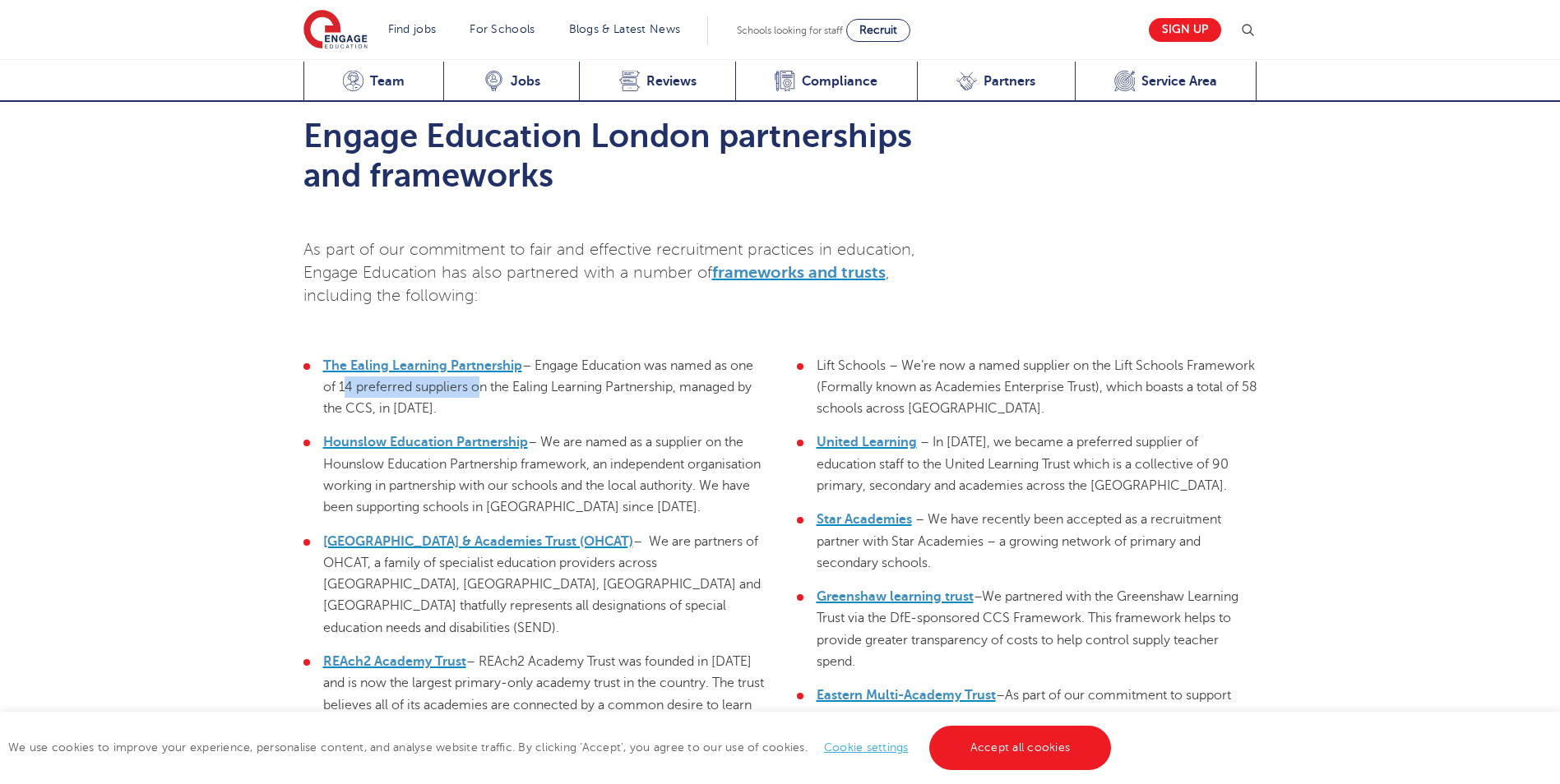
click at [337, 373] on li "The Ealing Learning Partnership – Engage Education was named as one of 14 prefe…" at bounding box center [534, 388] width 460 height 65
copy span "14 preferred suppliers"
drag, startPoint x: 325, startPoint y: 444, endPoint x: 597, endPoint y: 444, distance: 272.0
click at [597, 444] on span "– We are named as a supplier on the Hounslow Education Partnership framework, a…" at bounding box center [541, 475] width 437 height 80
copy span "Hounslow Education Partnership framework,"
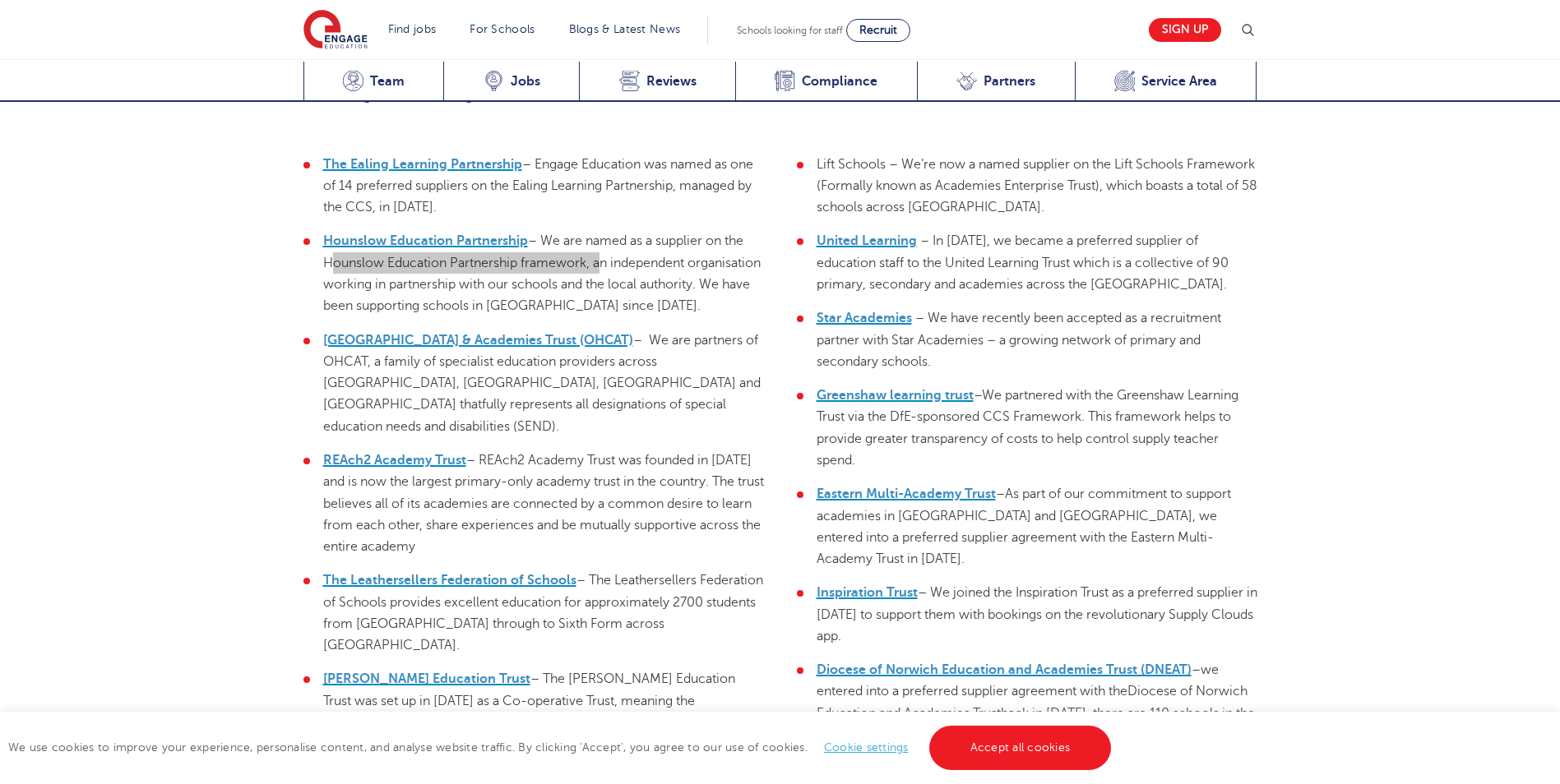
scroll to position [4887, 0]
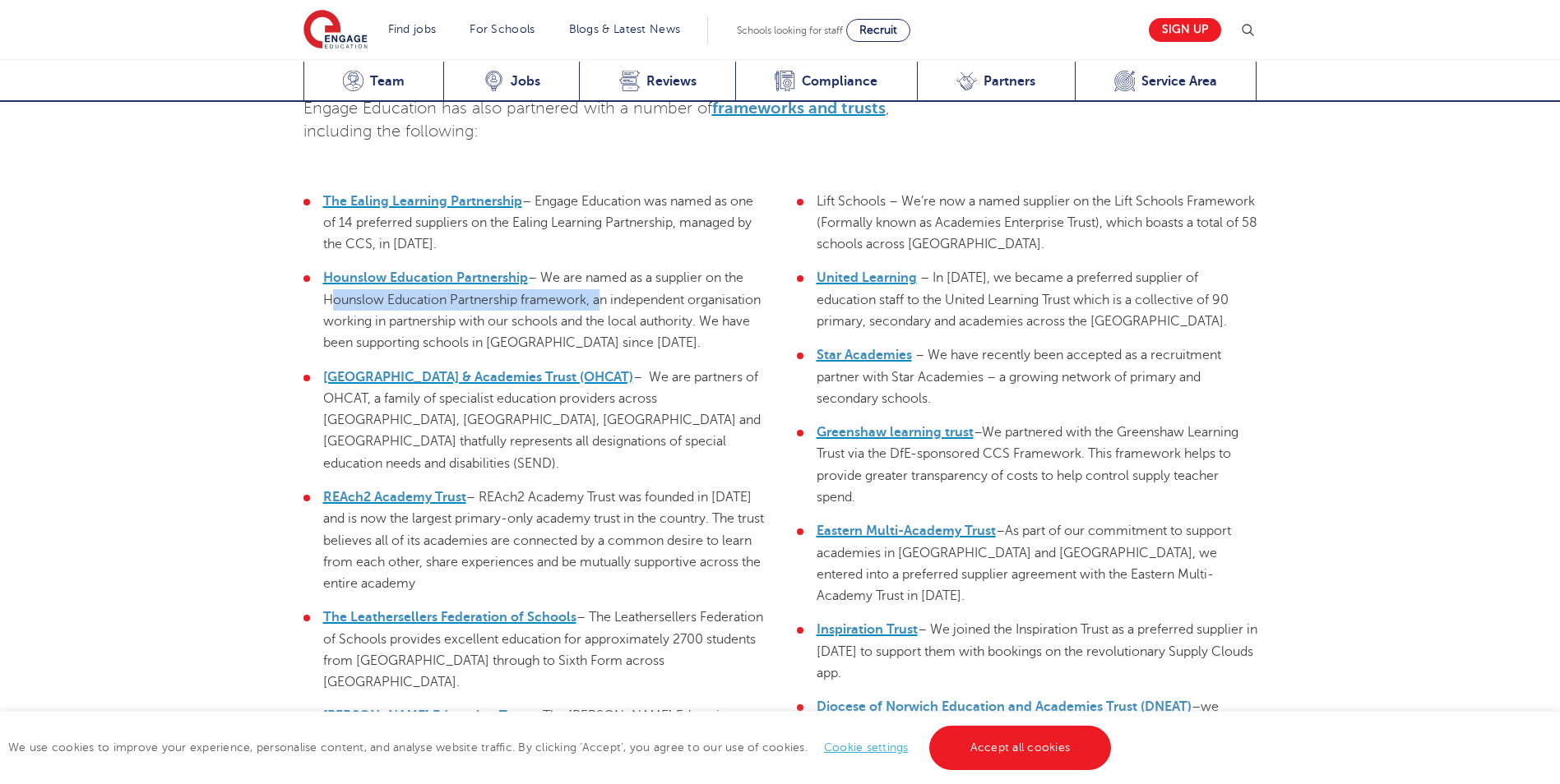
drag, startPoint x: 984, startPoint y: 405, endPoint x: 798, endPoint y: 404, distance: 186.0
click at [798, 422] on li "Greenshaw learning trust – We partnered with the Greenshaw Learning Trust via t…" at bounding box center [1027, 465] width 460 height 87
copy li "Greenshaw learning trust –"
drag, startPoint x: 895, startPoint y: 427, endPoint x: 1085, endPoint y: 430, distance: 190.0
click at [1085, 430] on span "We partnered with the Greenshaw Learning Trust via the DfE-sponsored CCS Framew…" at bounding box center [1028, 465] width 422 height 80
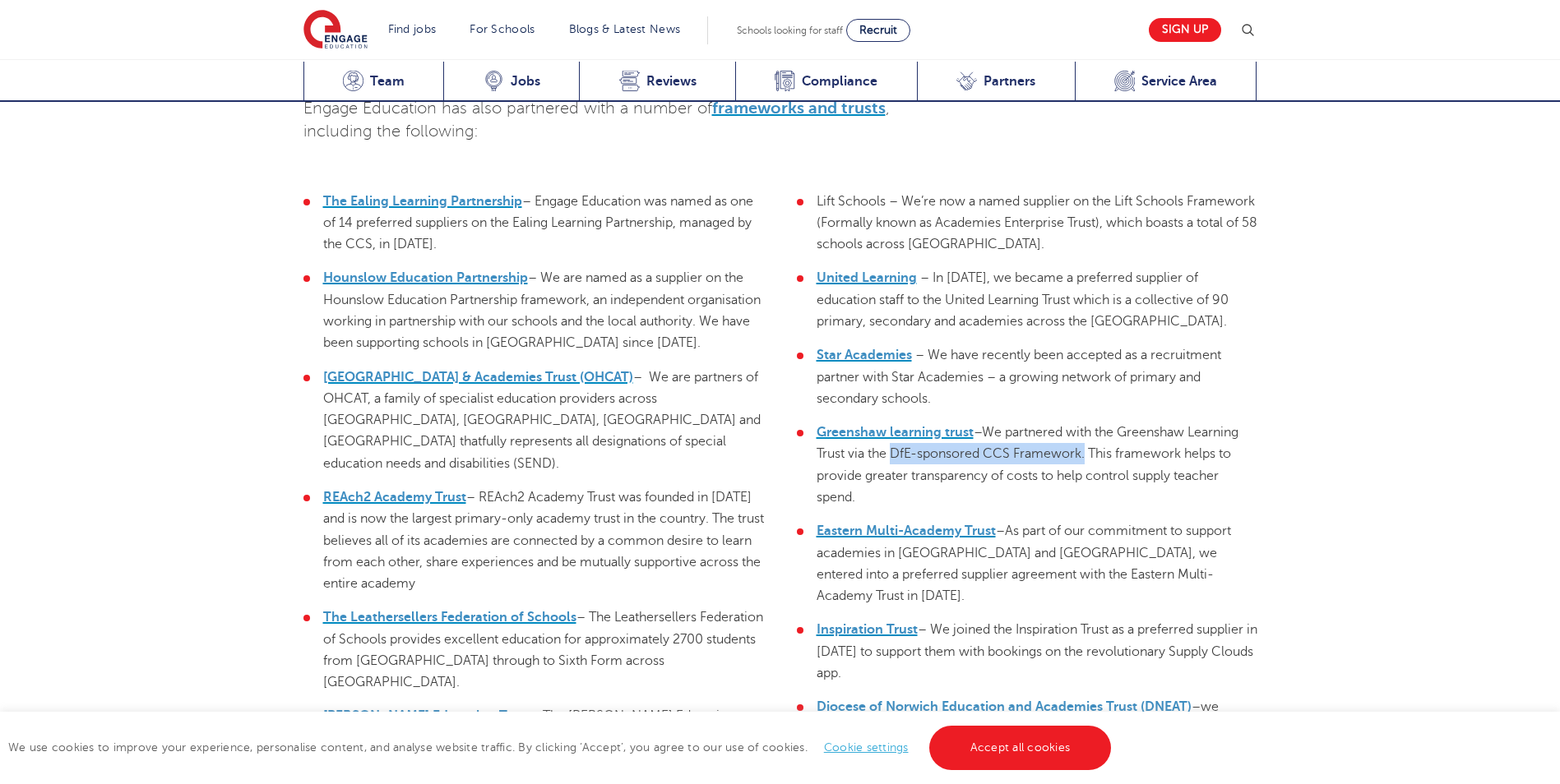
copy span "DfE-sponsored CCS Framework."
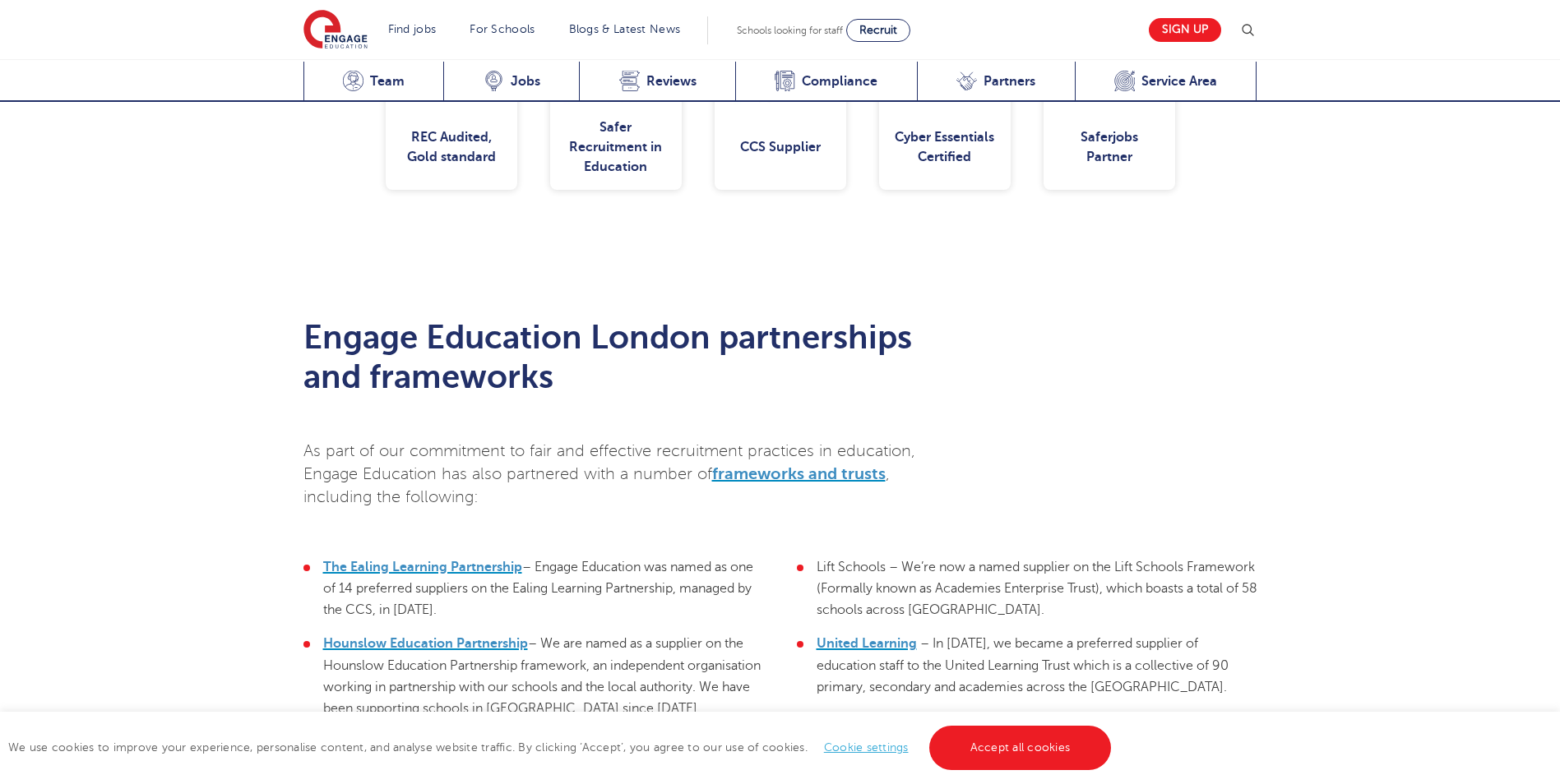
scroll to position [4476, 0]
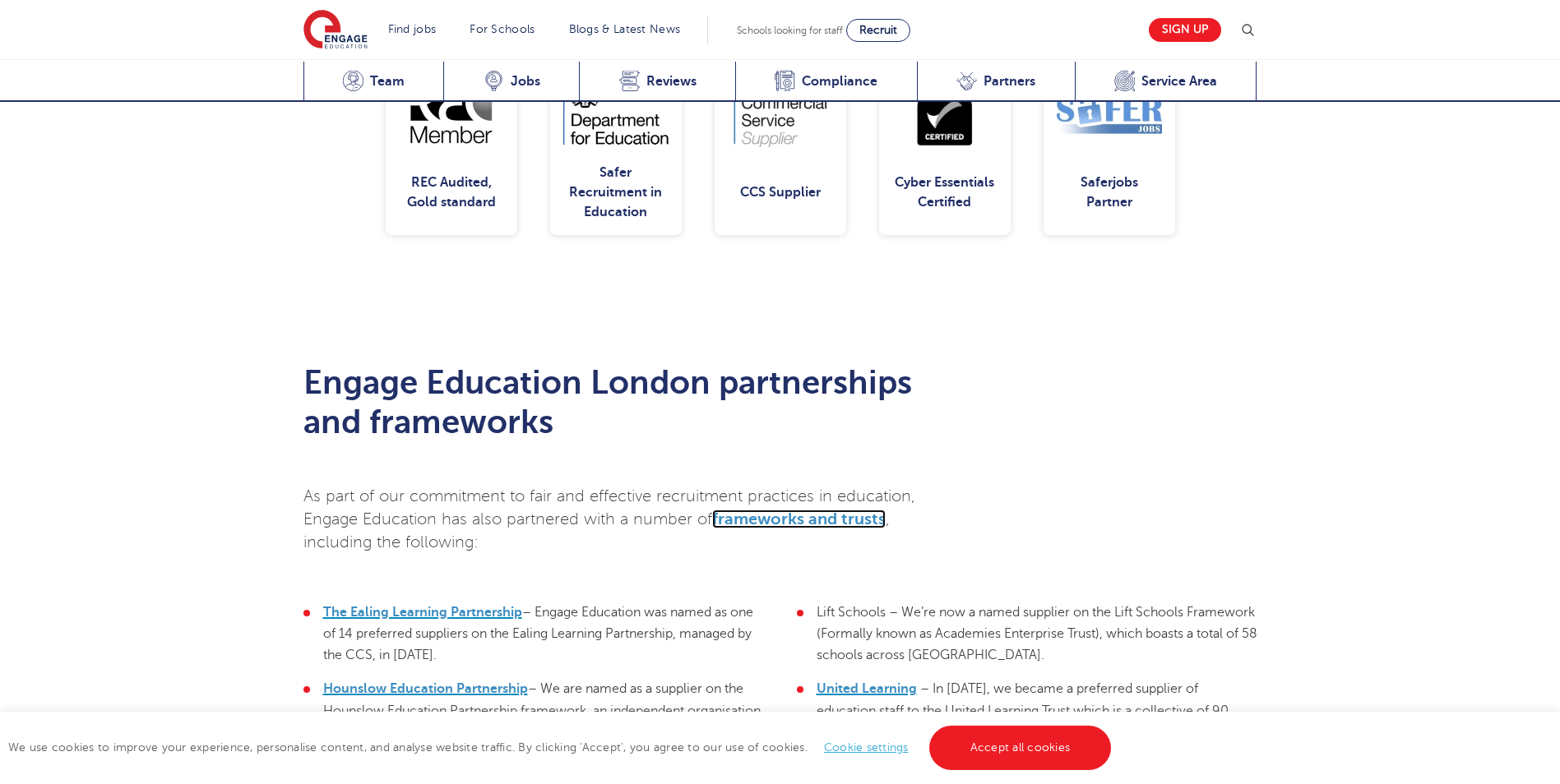
click at [777, 510] on span "frameworks and trusts" at bounding box center [799, 519] width 174 height 19
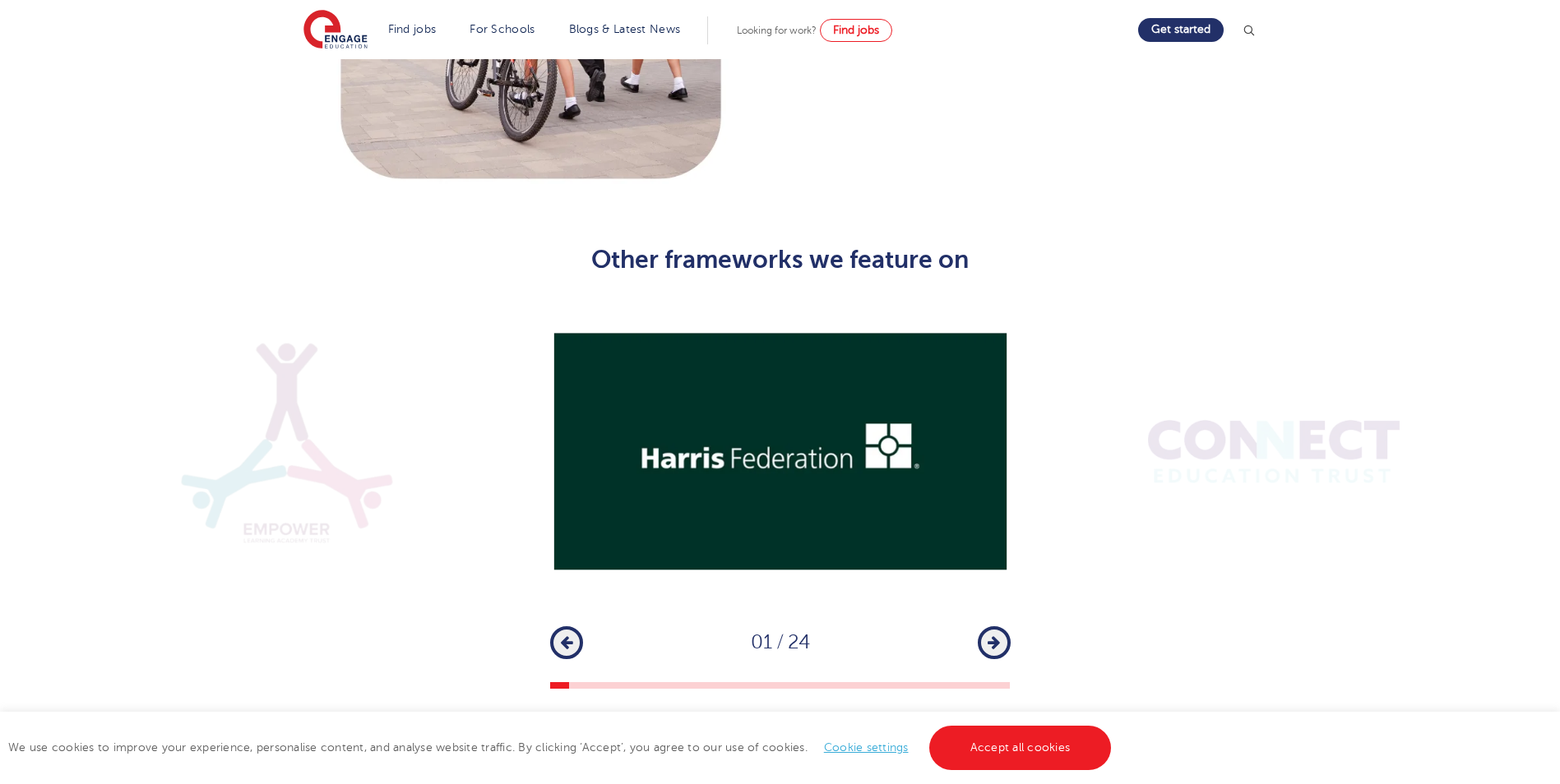
scroll to position [2138, 0]
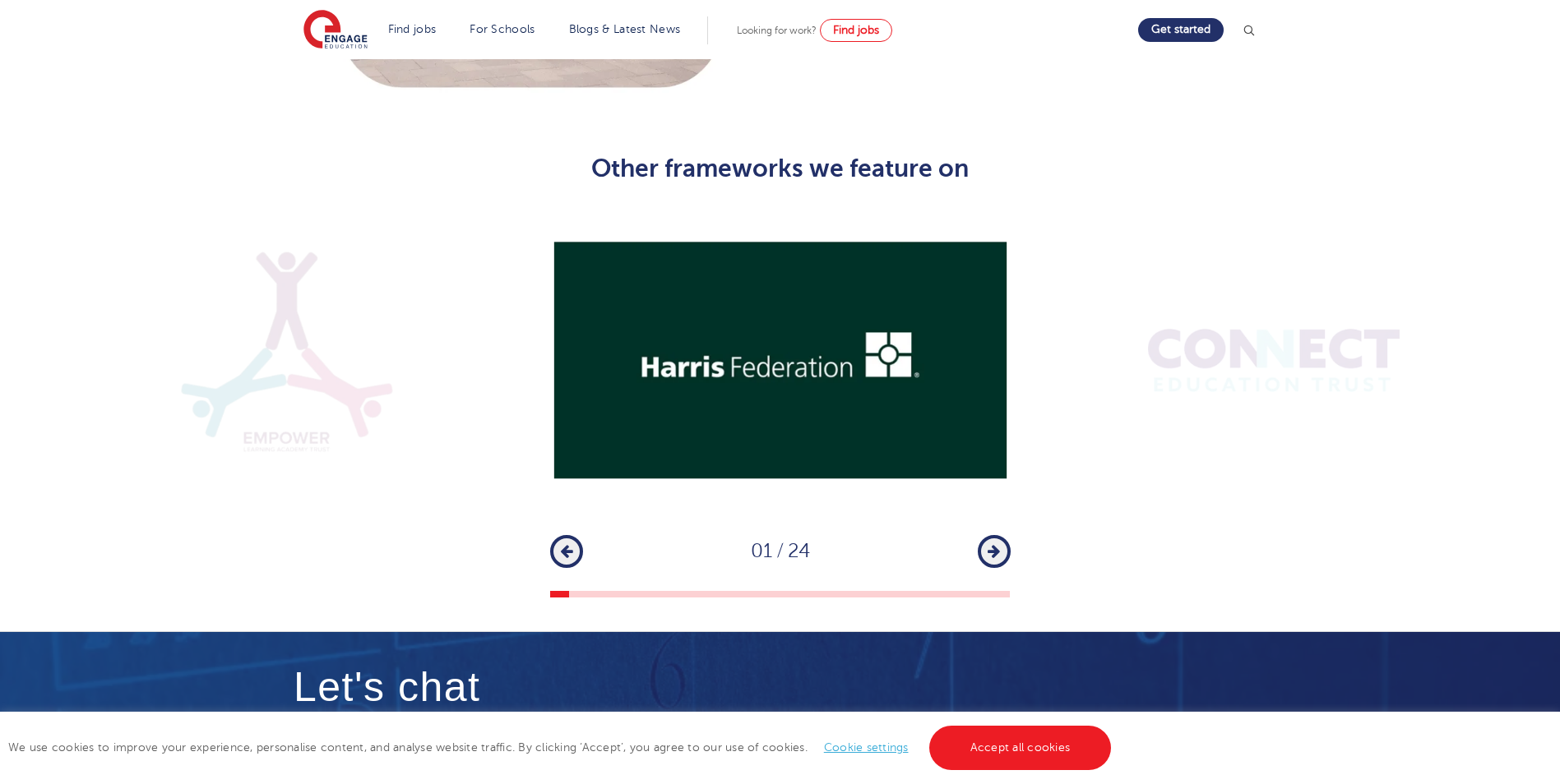
click at [993, 545] on icon "button" at bounding box center [994, 552] width 13 height 15
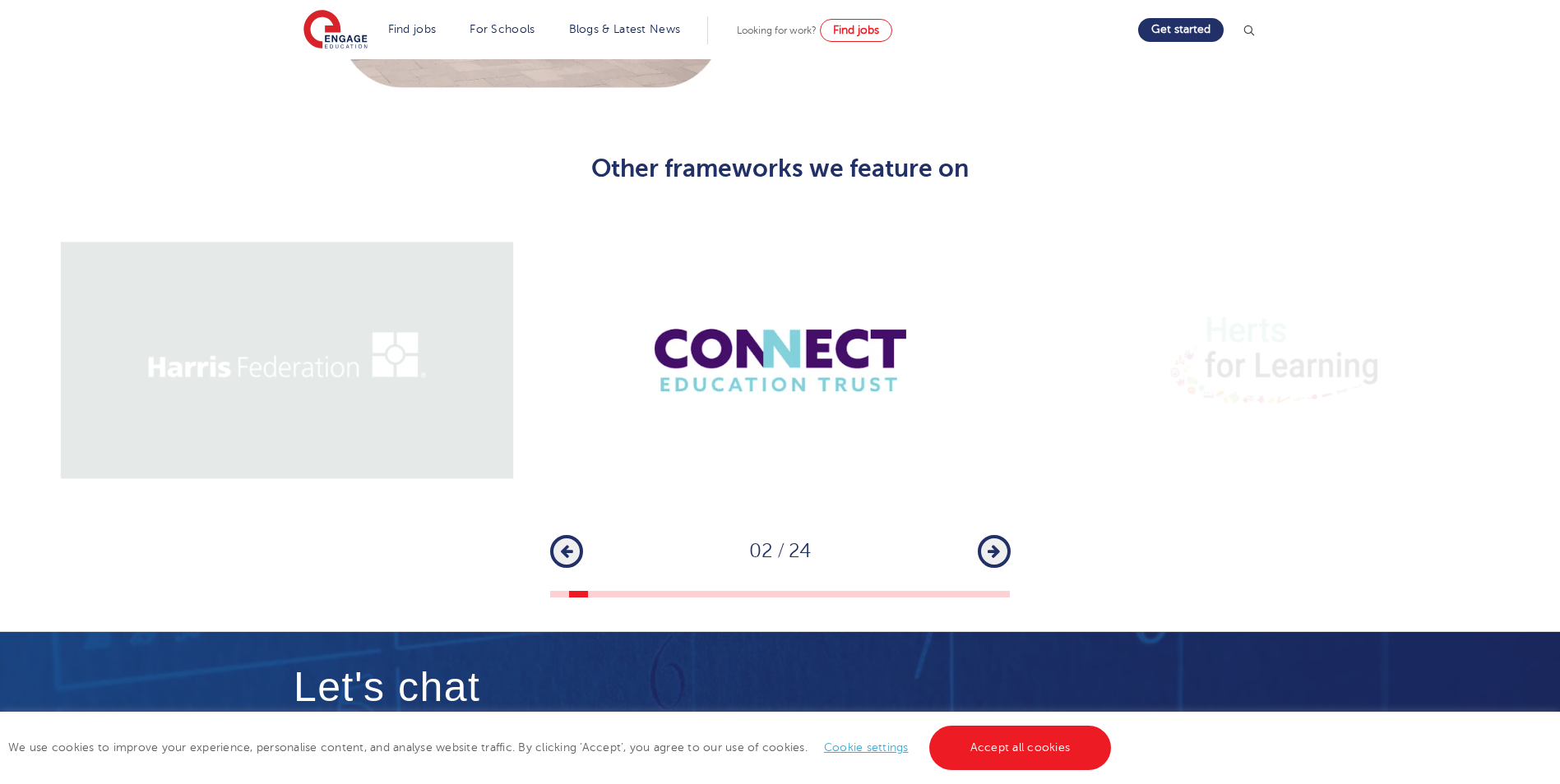
click at [993, 545] on icon "button" at bounding box center [994, 552] width 13 height 15
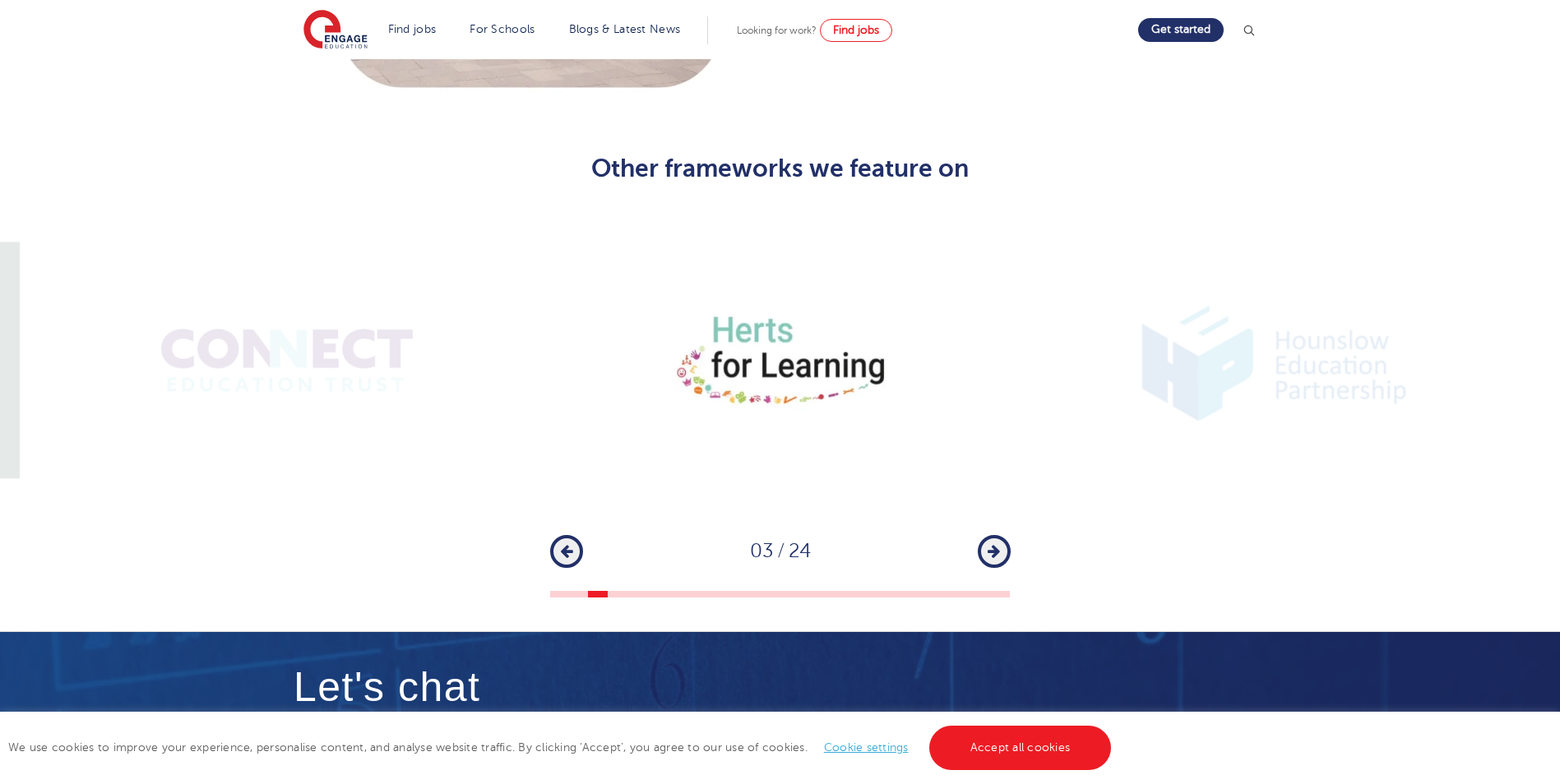
click at [993, 545] on icon "button" at bounding box center [994, 552] width 13 height 15
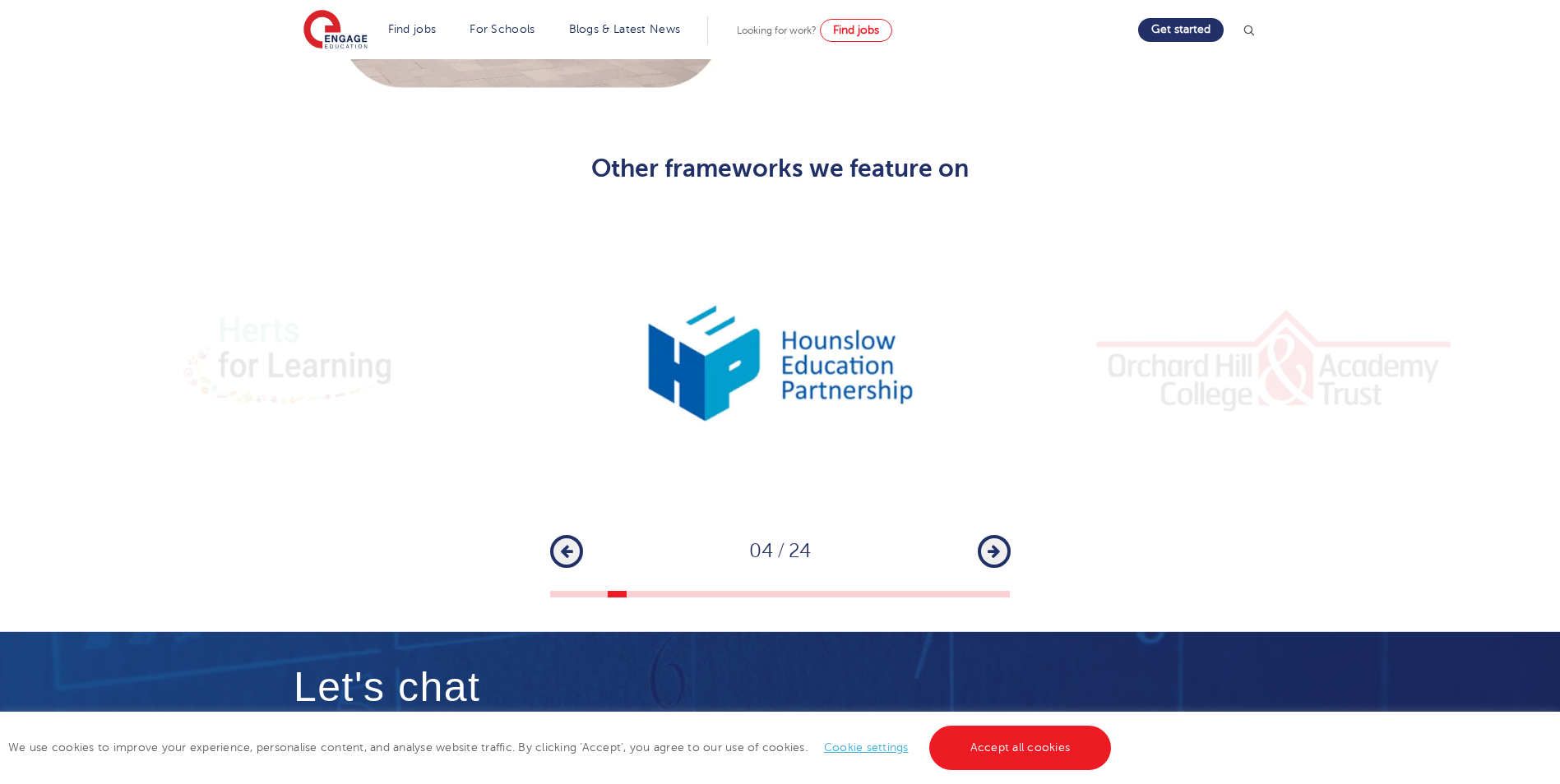
click at [993, 545] on icon "button" at bounding box center [994, 552] width 13 height 15
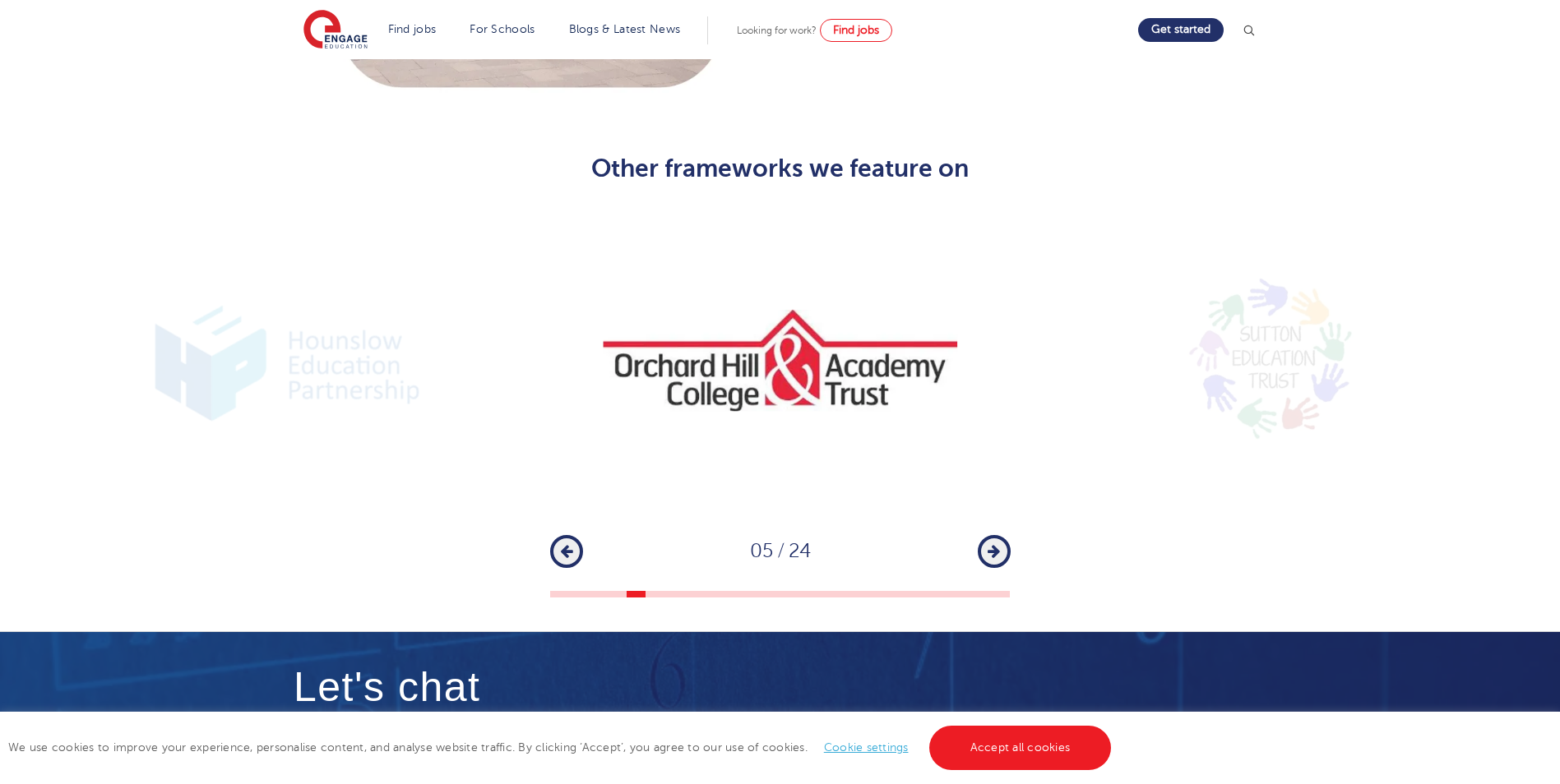
click at [993, 545] on icon "button" at bounding box center [994, 552] width 13 height 15
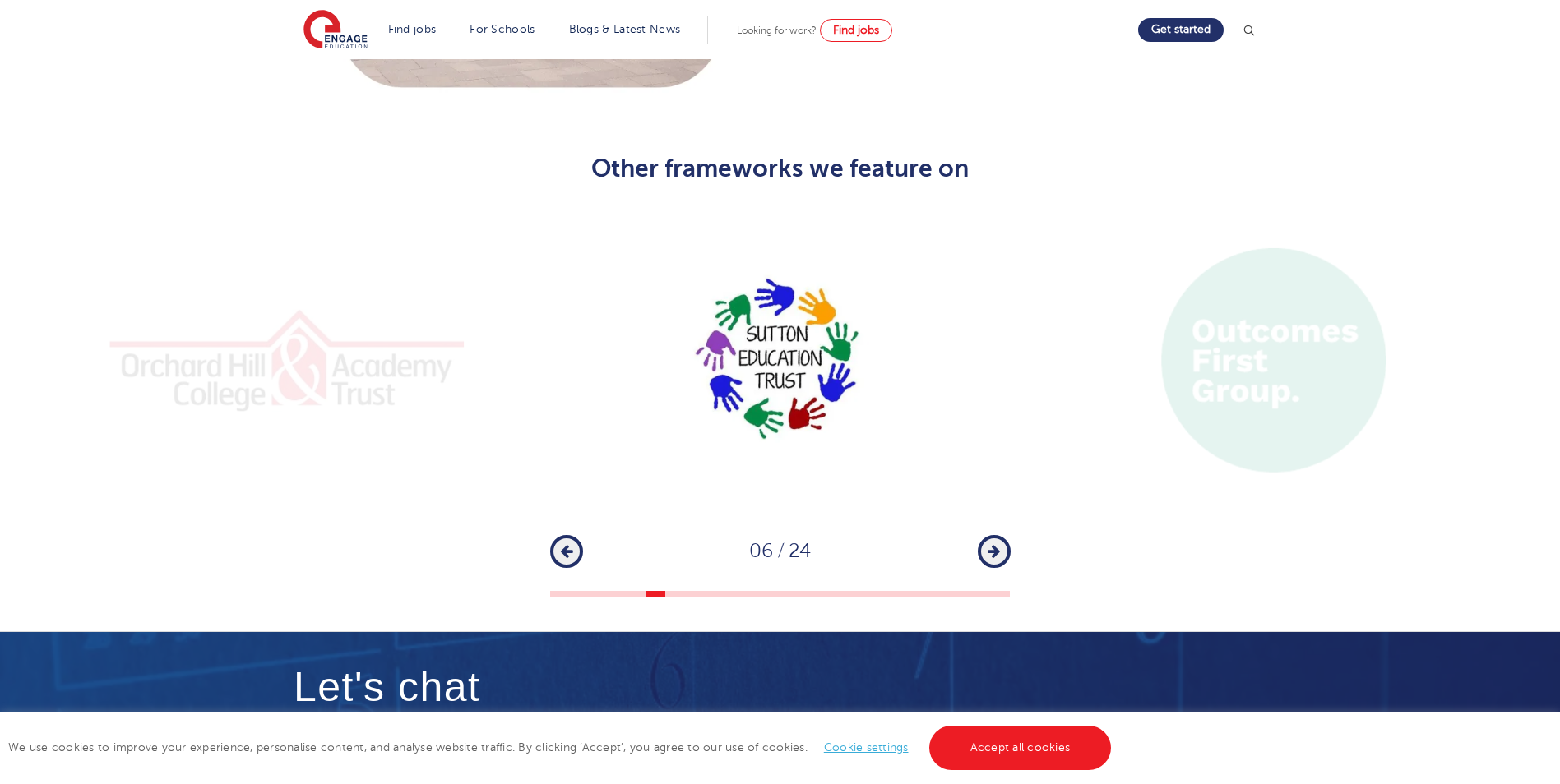
click at [993, 545] on icon "button" at bounding box center [994, 552] width 13 height 15
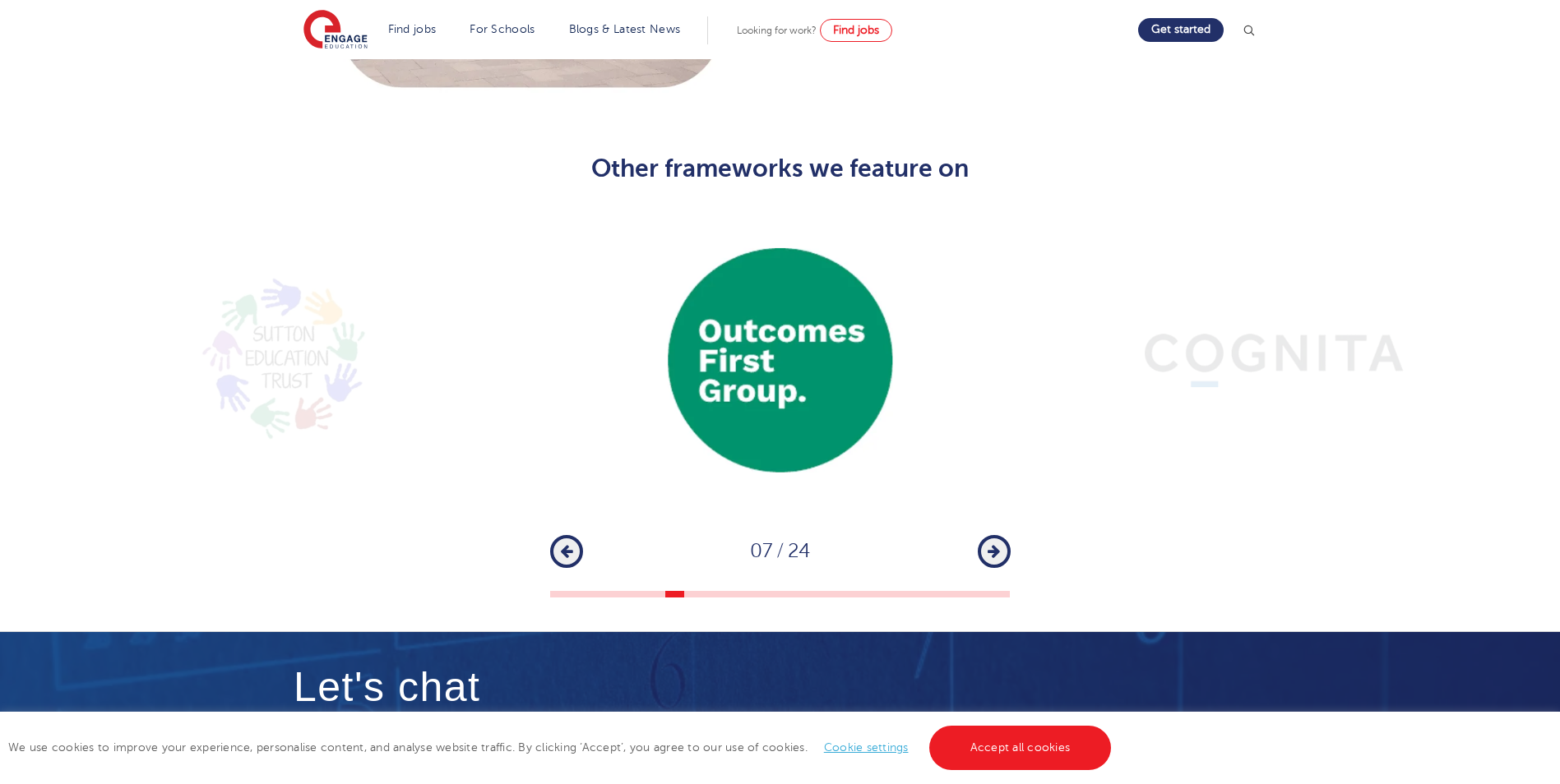
click at [993, 545] on icon "button" at bounding box center [994, 552] width 13 height 15
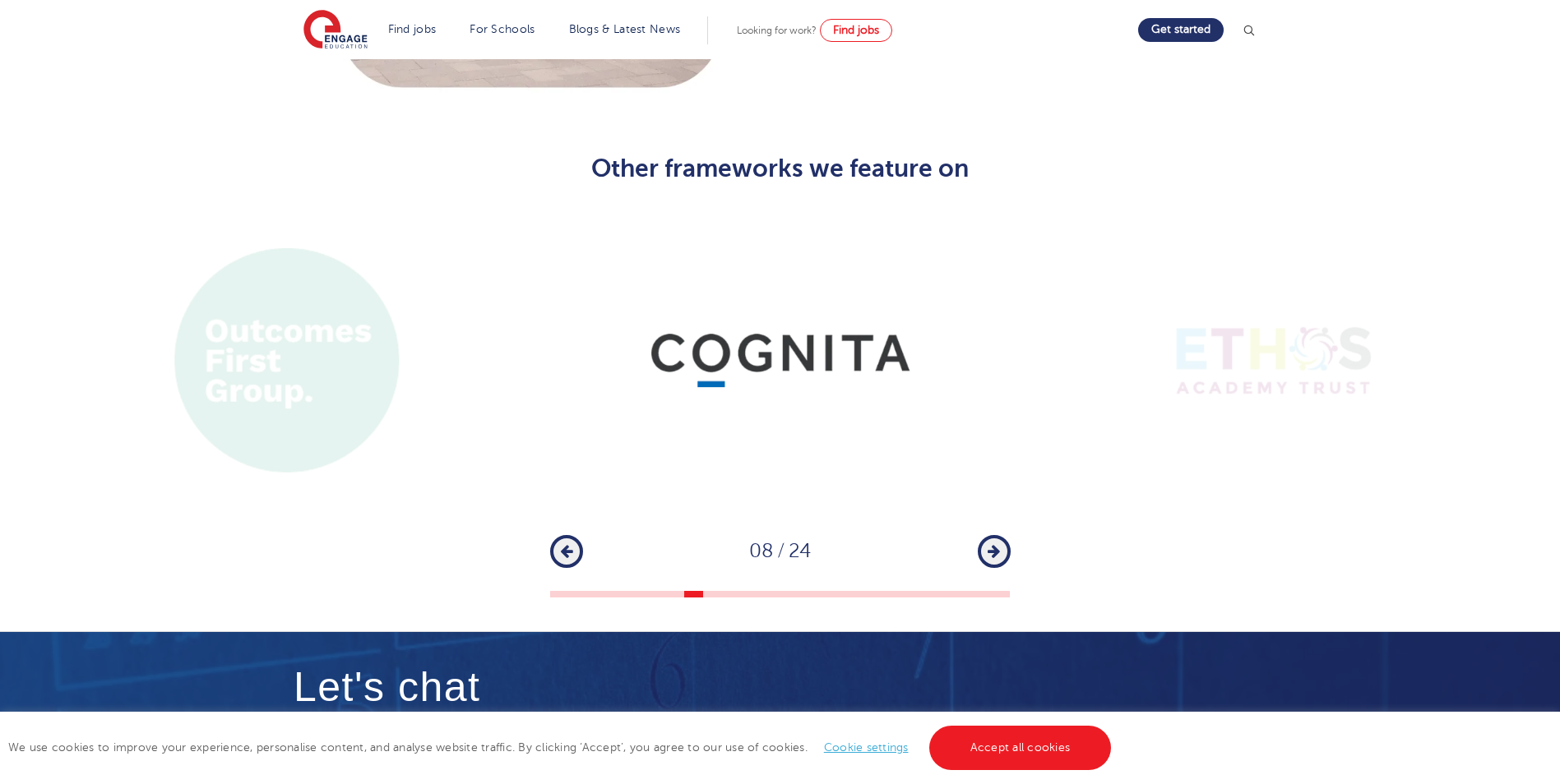
click at [993, 545] on icon "button" at bounding box center [994, 552] width 13 height 15
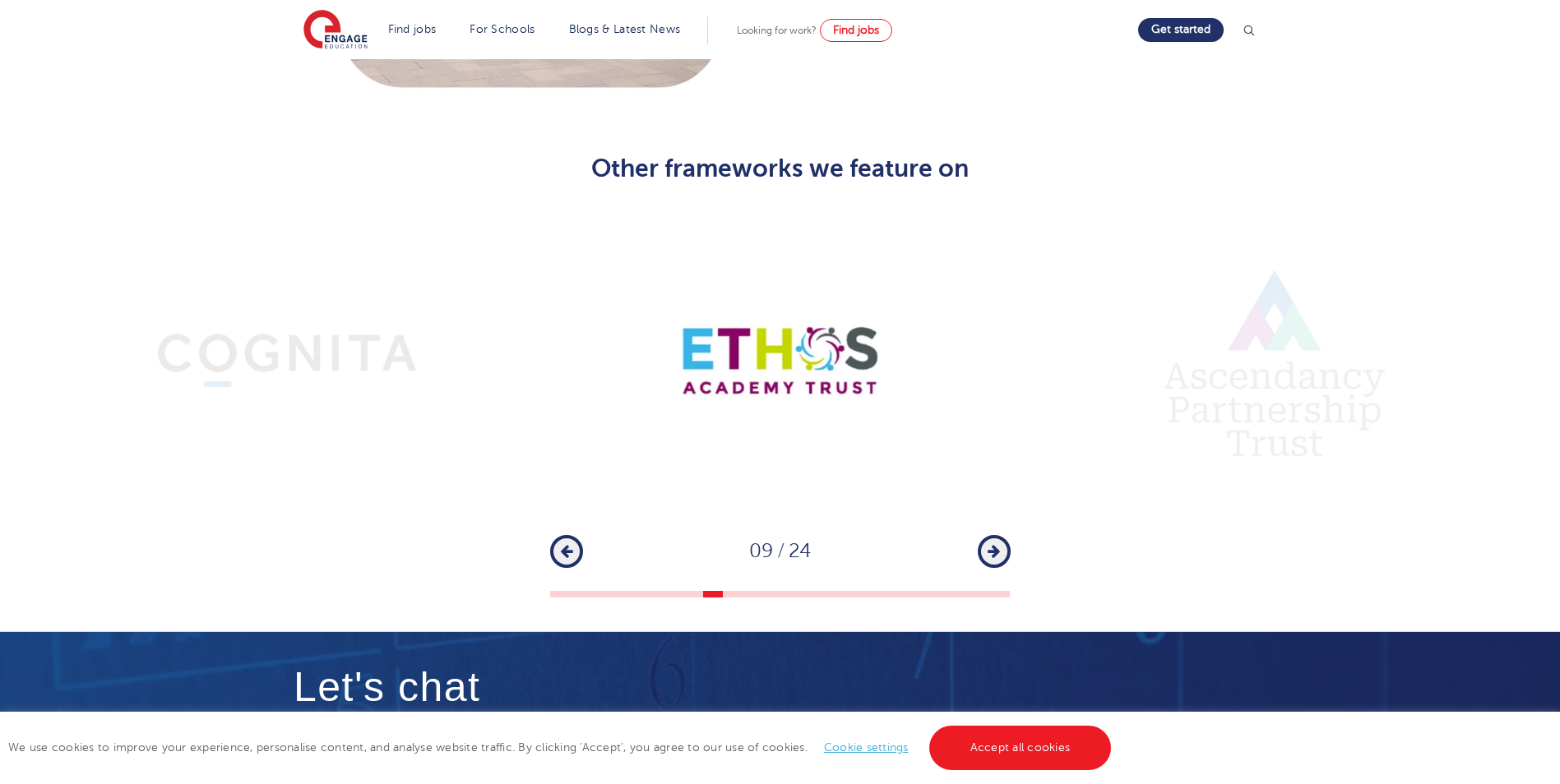
click at [993, 545] on icon "button" at bounding box center [994, 552] width 13 height 15
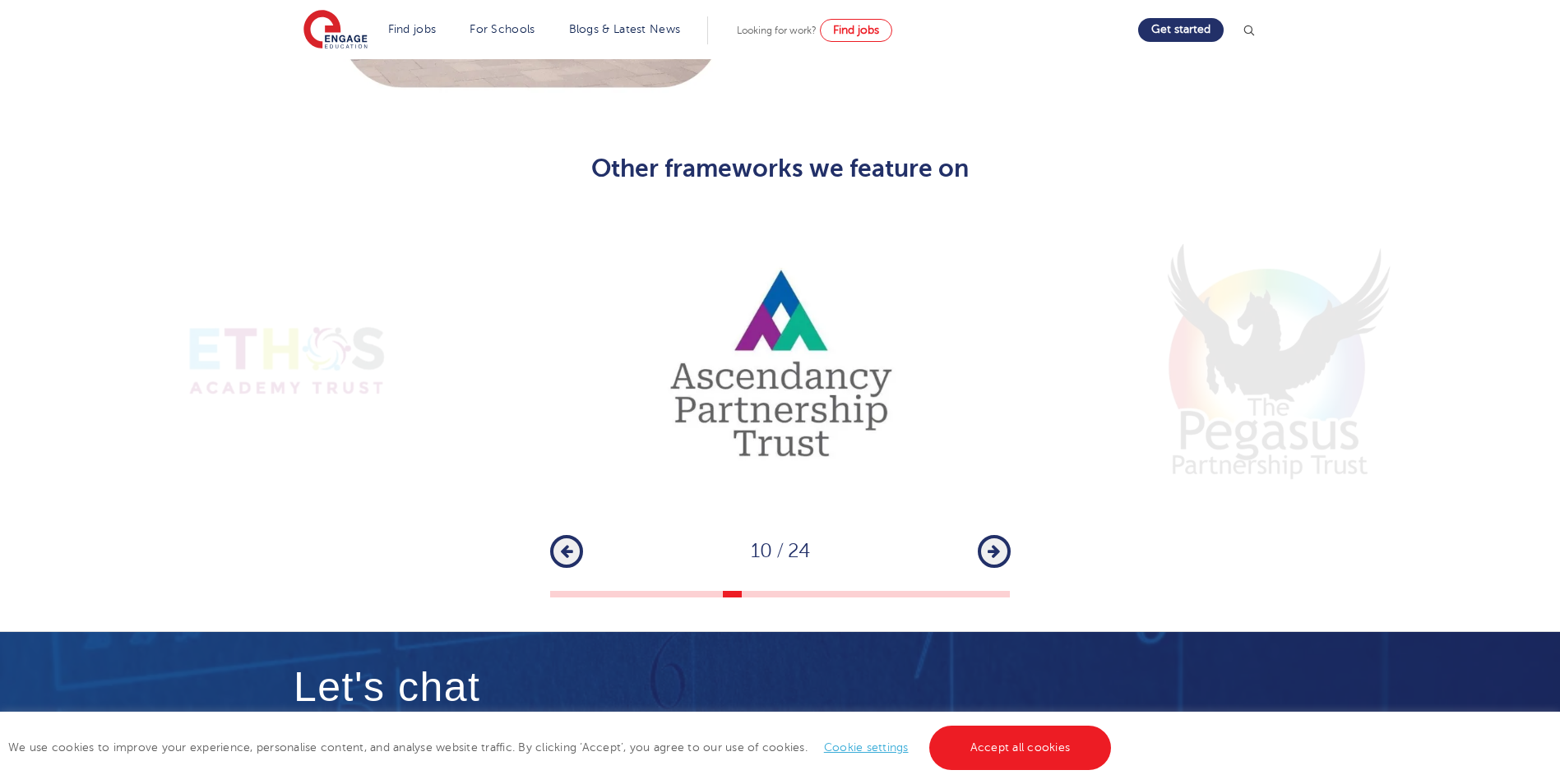
click at [993, 545] on icon "button" at bounding box center [994, 552] width 13 height 15
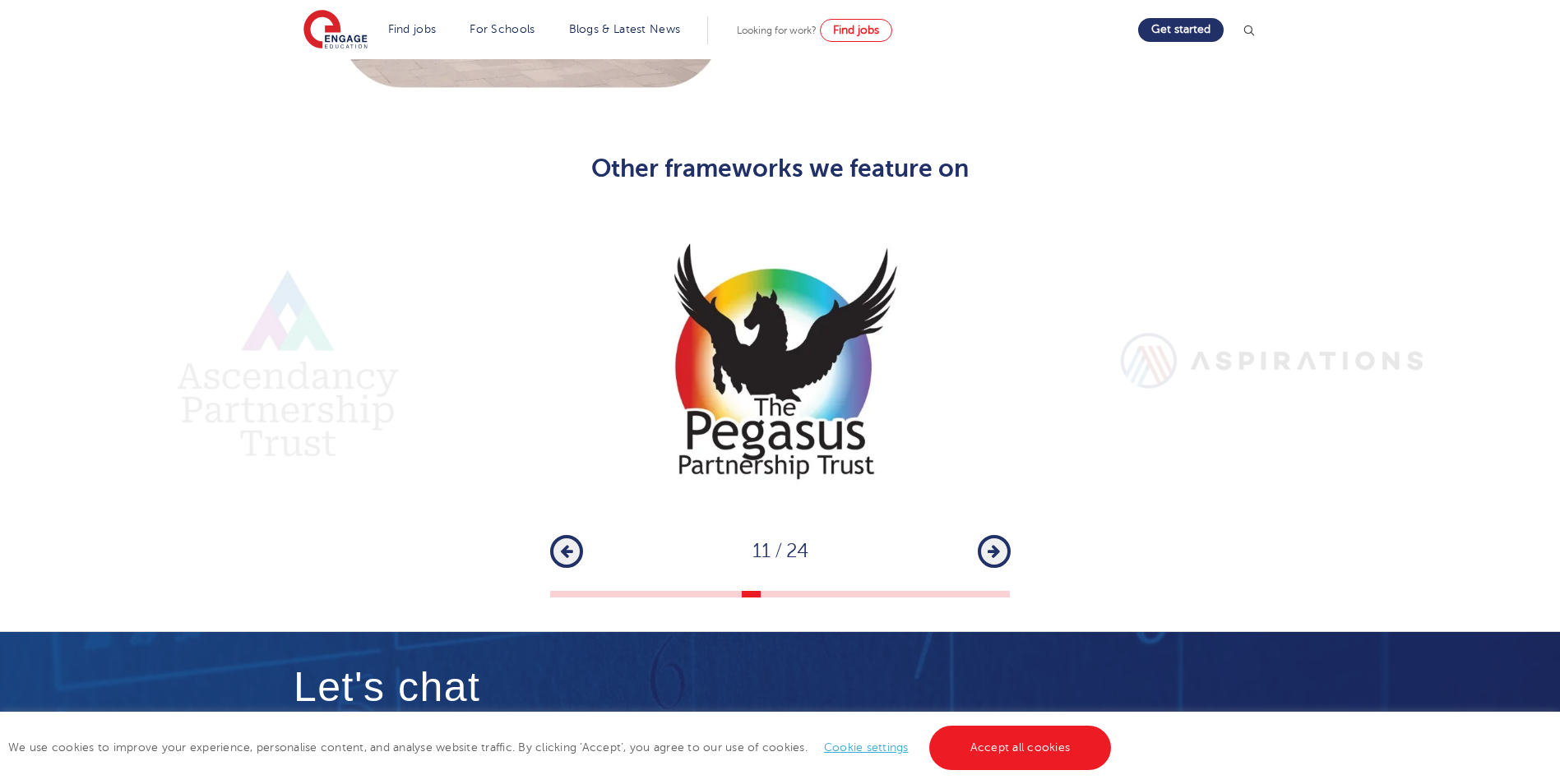
click at [993, 545] on icon "button" at bounding box center [994, 552] width 13 height 15
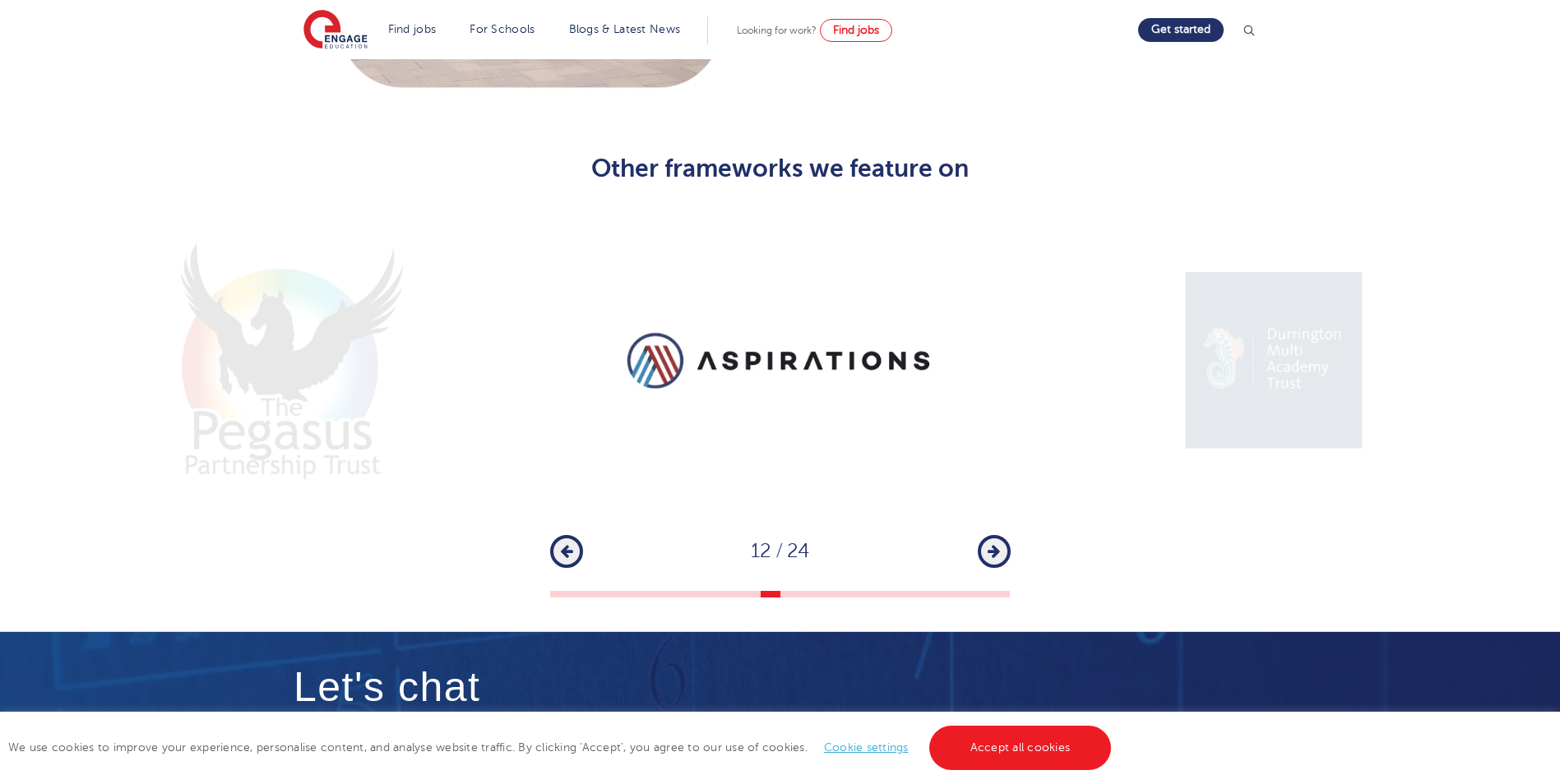
click at [993, 545] on icon "button" at bounding box center [994, 552] width 13 height 15
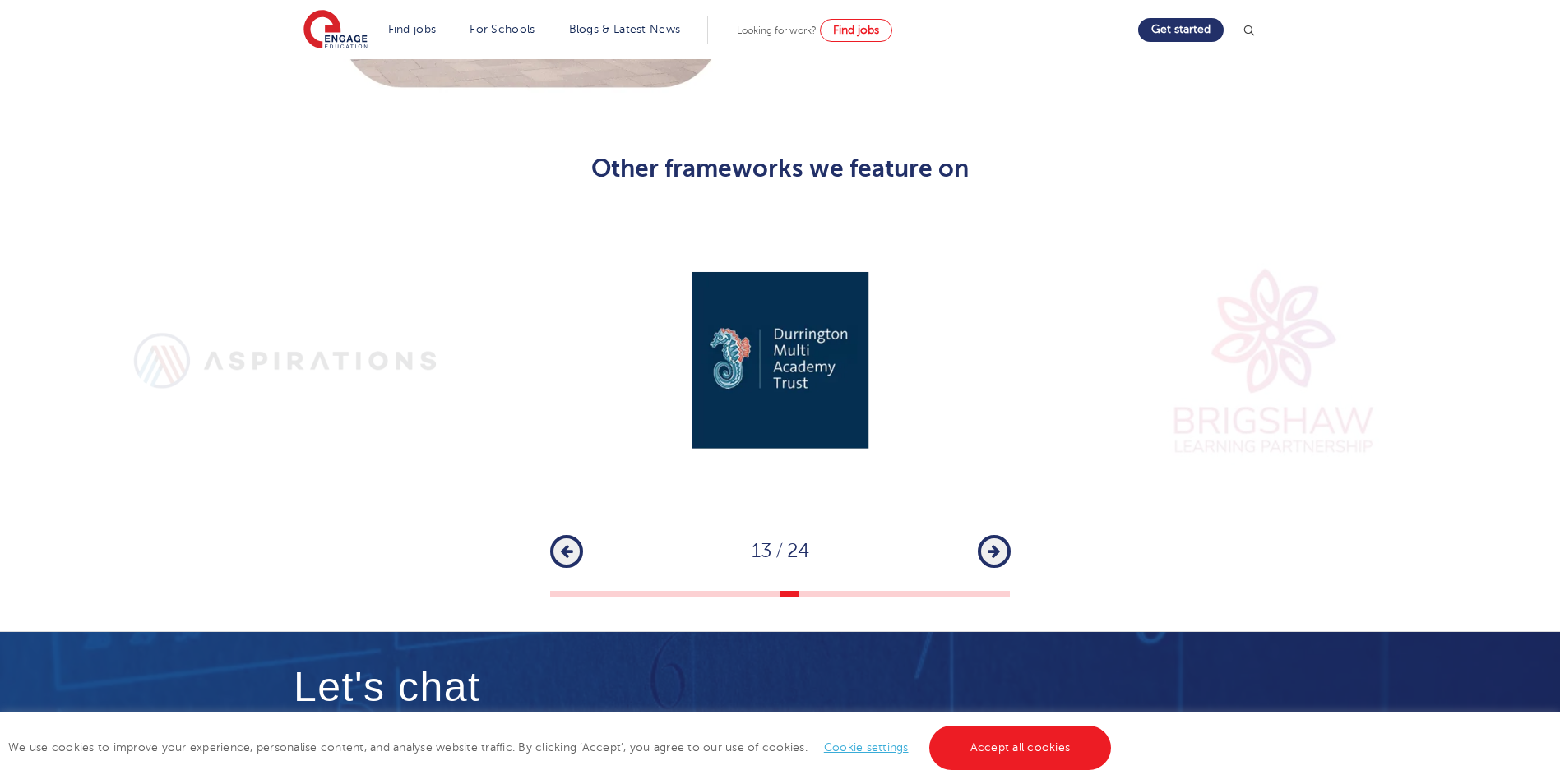
click at [993, 545] on icon "button" at bounding box center [994, 552] width 13 height 15
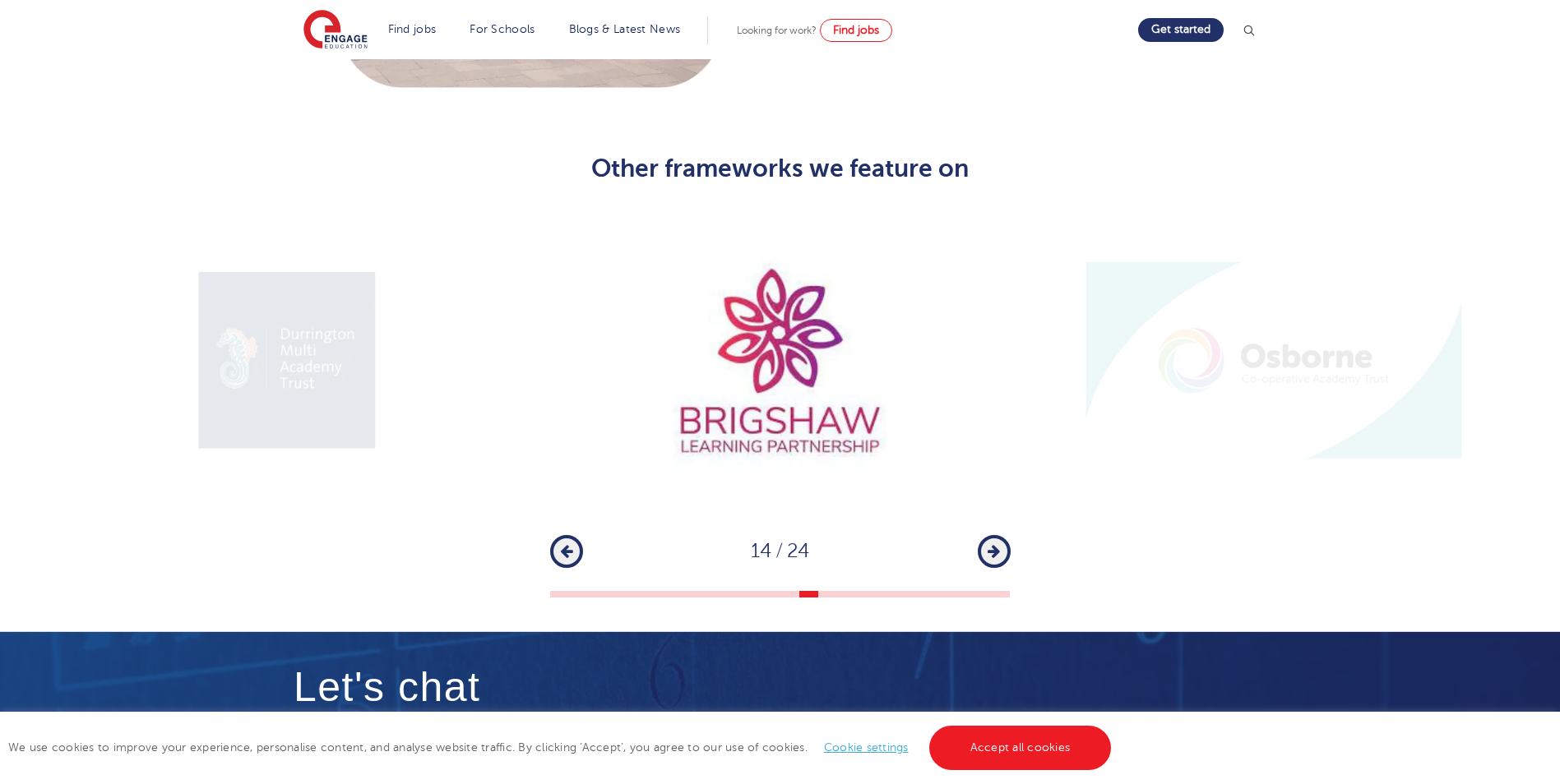
click at [993, 545] on icon "button" at bounding box center [994, 552] width 13 height 15
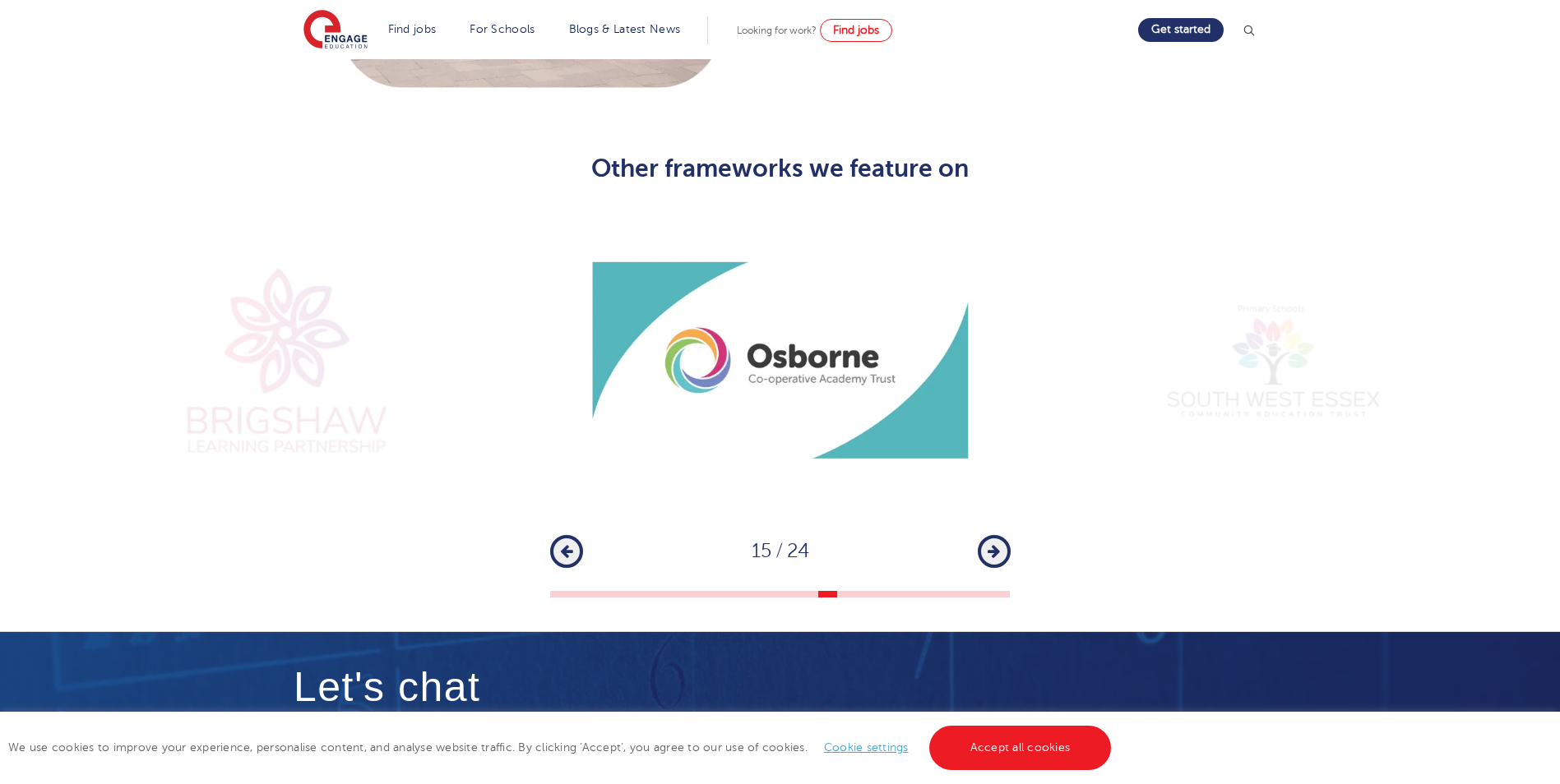
click at [993, 545] on icon "button" at bounding box center [994, 552] width 13 height 15
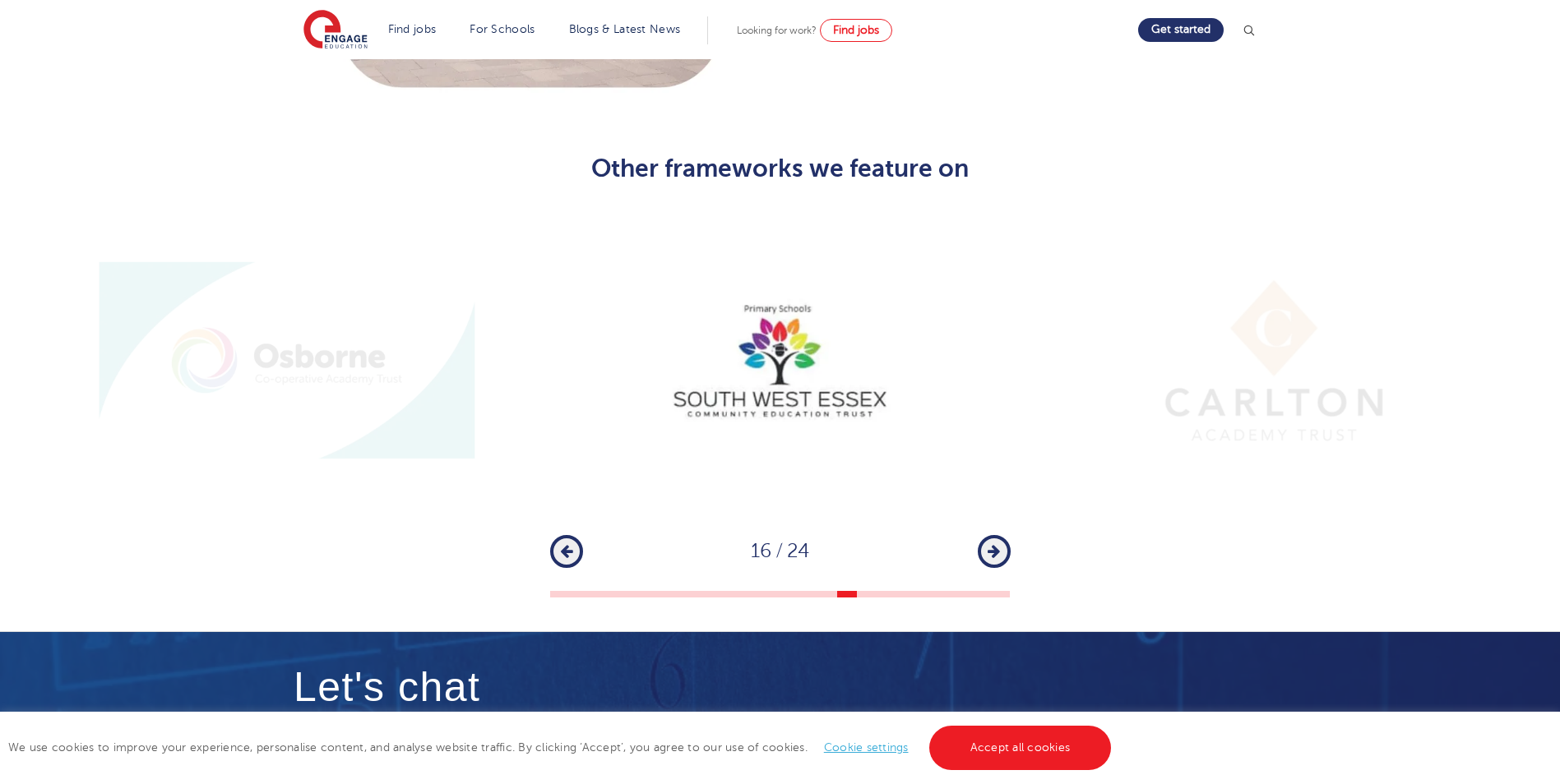
click at [993, 545] on icon "button" at bounding box center [994, 552] width 13 height 15
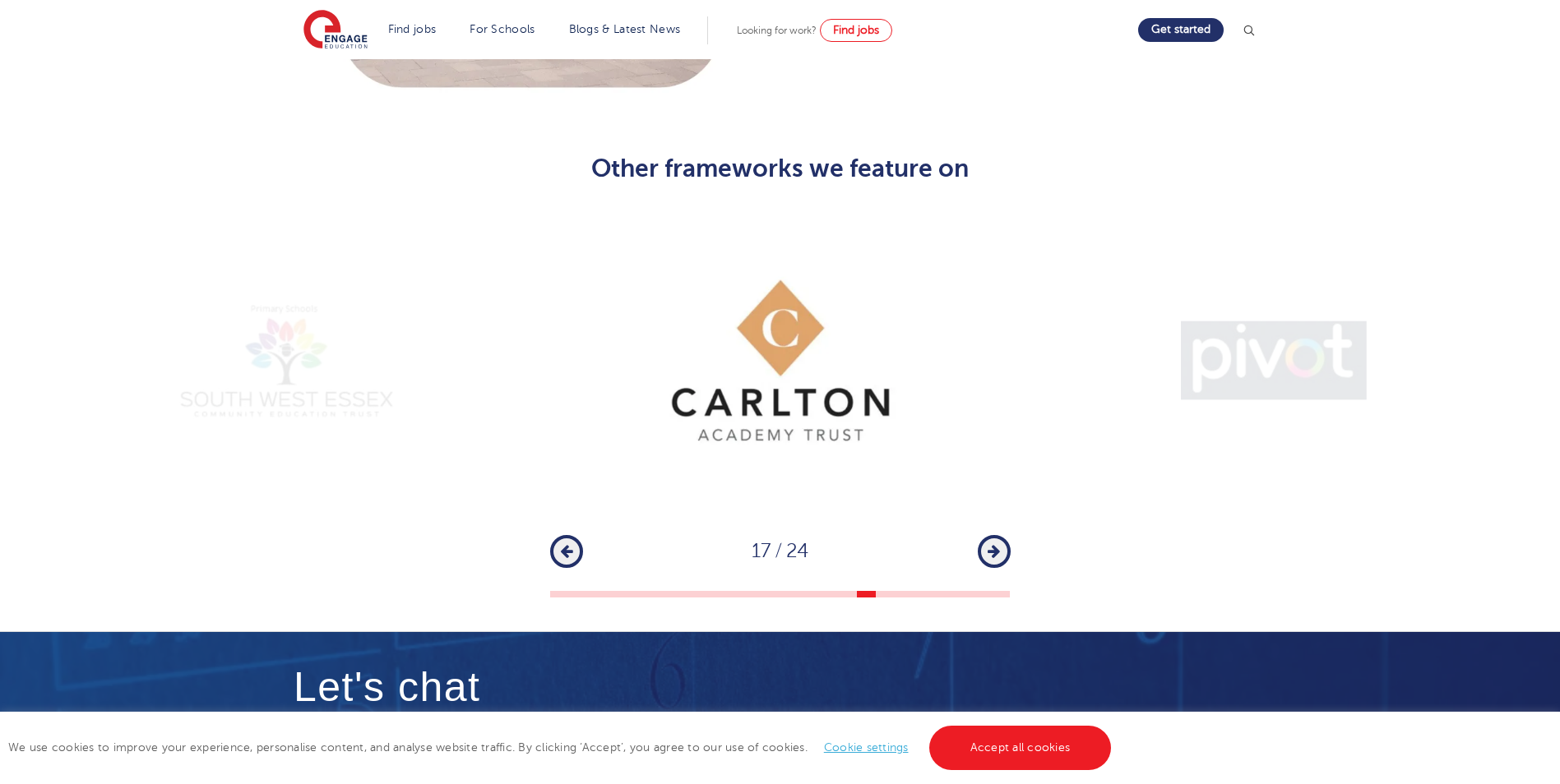
click at [993, 545] on icon "button" at bounding box center [994, 552] width 13 height 15
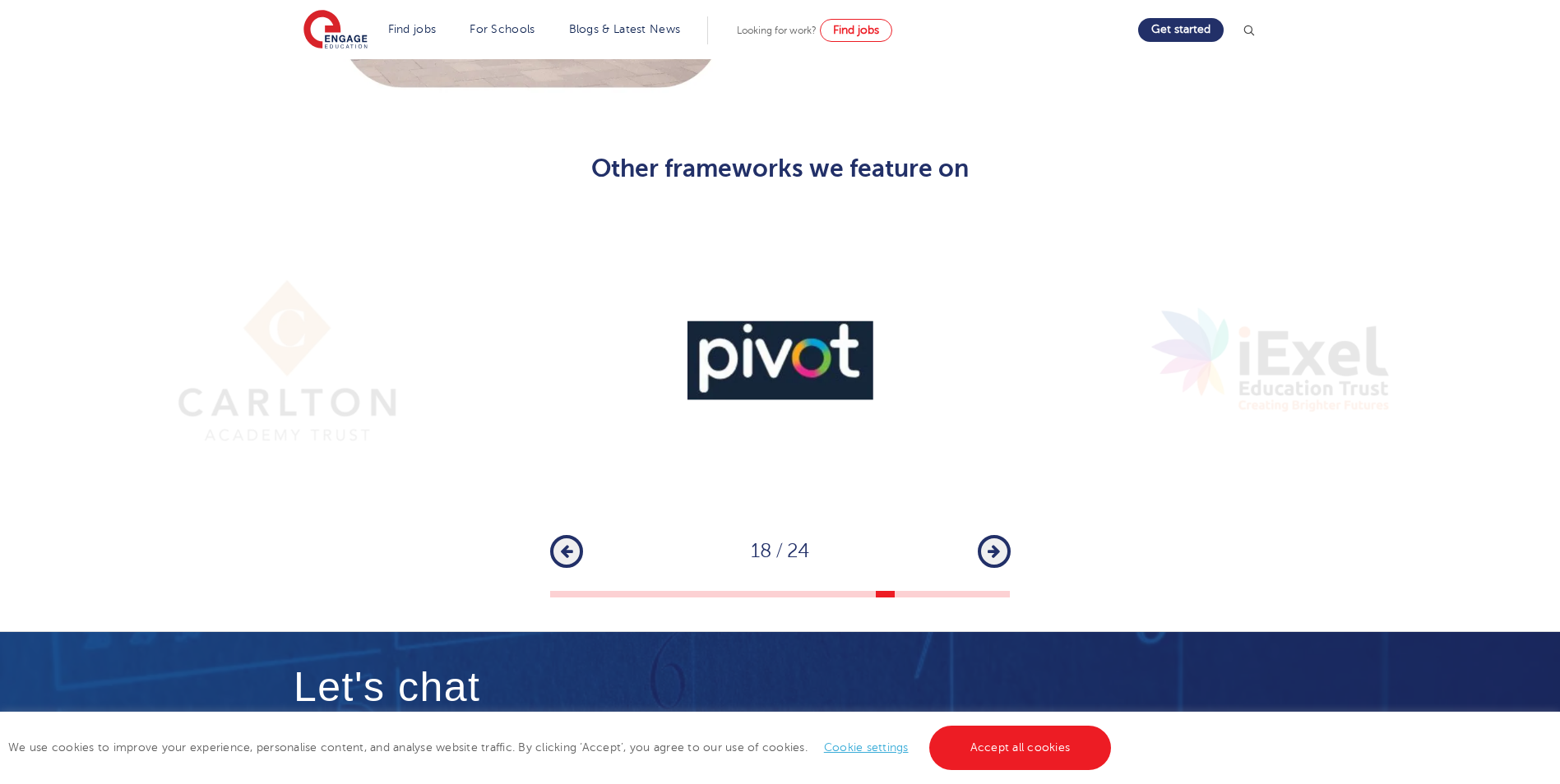
click at [993, 545] on icon "button" at bounding box center [994, 552] width 13 height 15
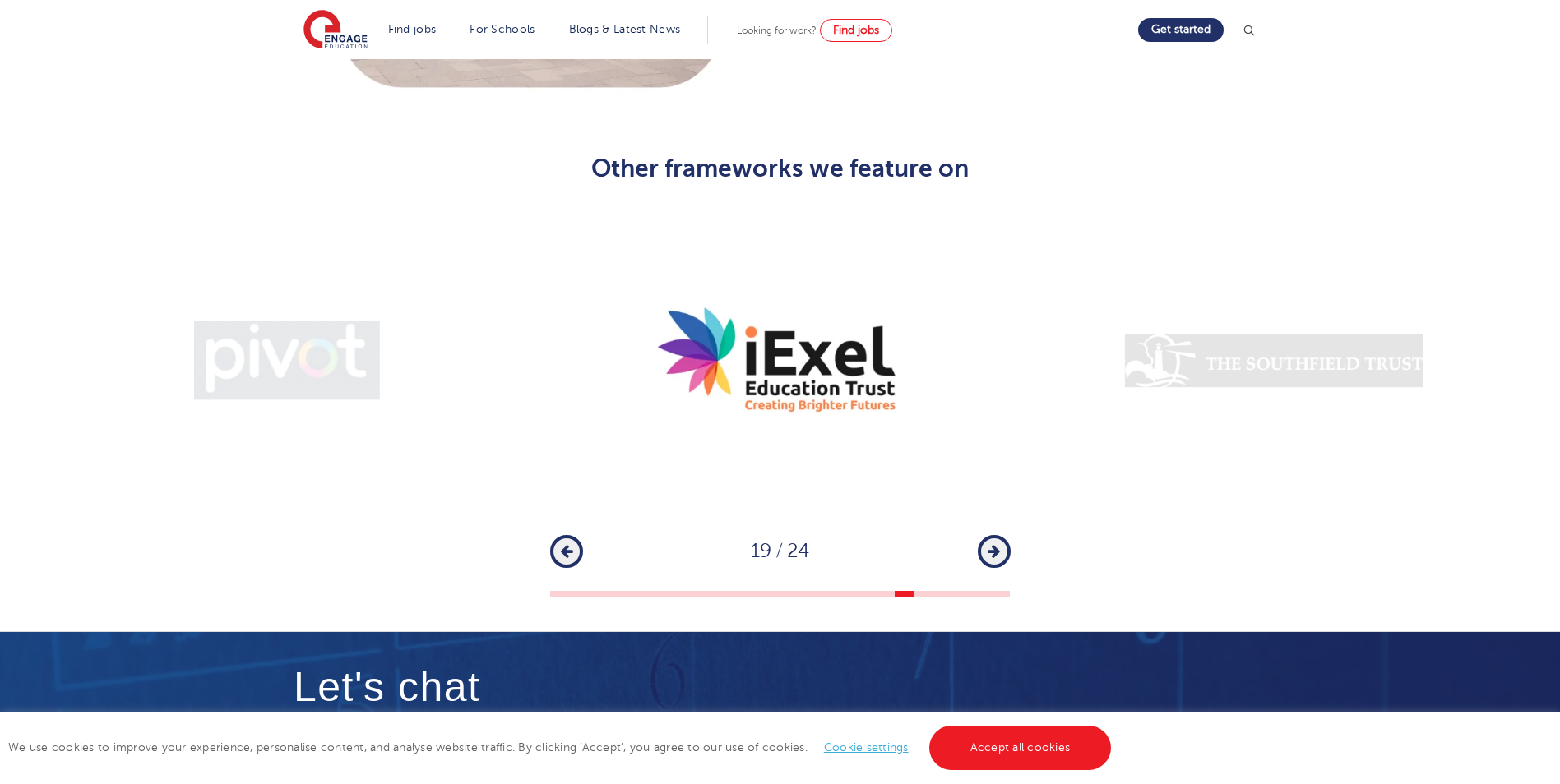
click at [993, 545] on icon "button" at bounding box center [994, 552] width 13 height 15
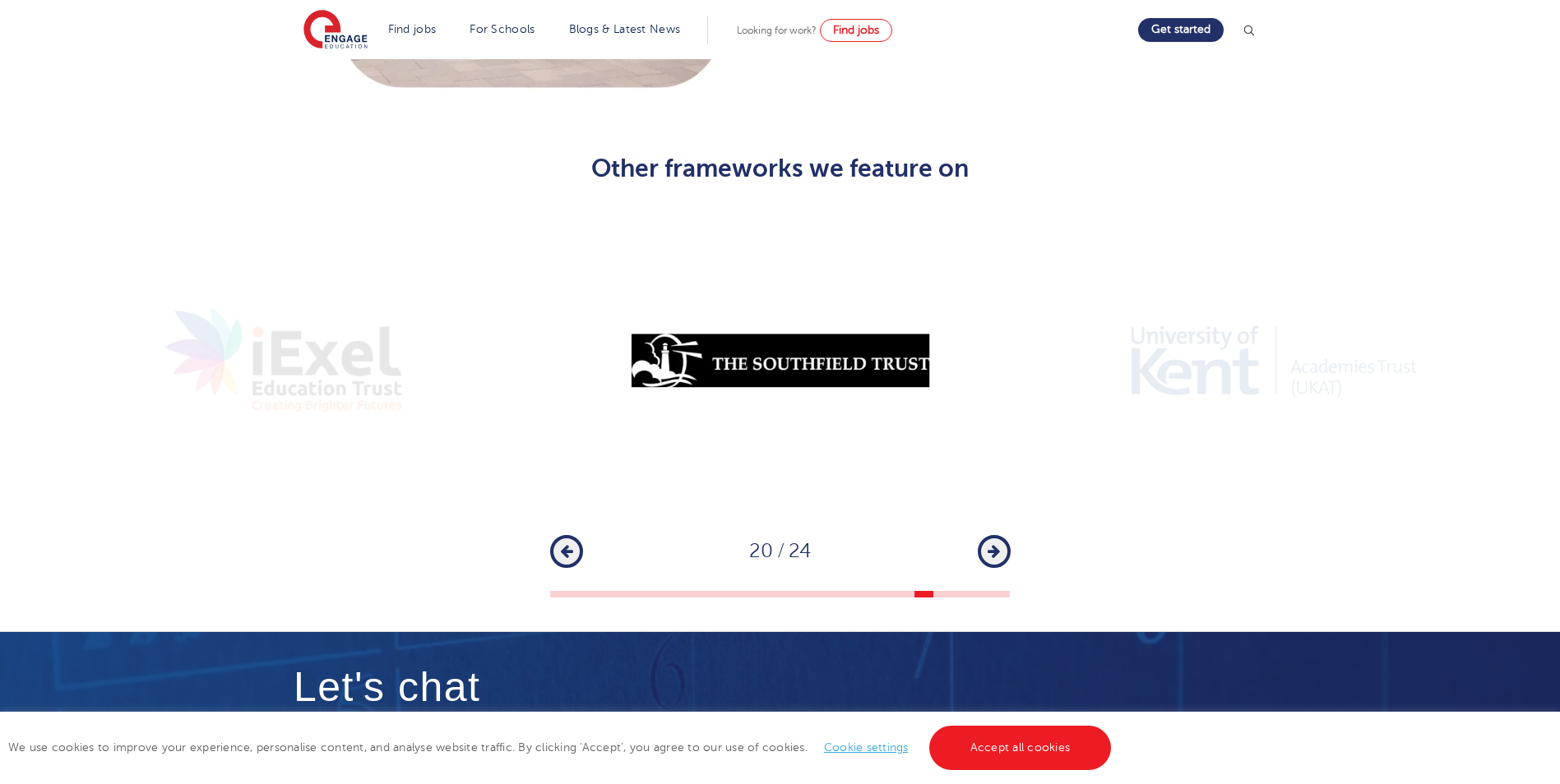
click at [993, 545] on icon "button" at bounding box center [994, 552] width 13 height 15
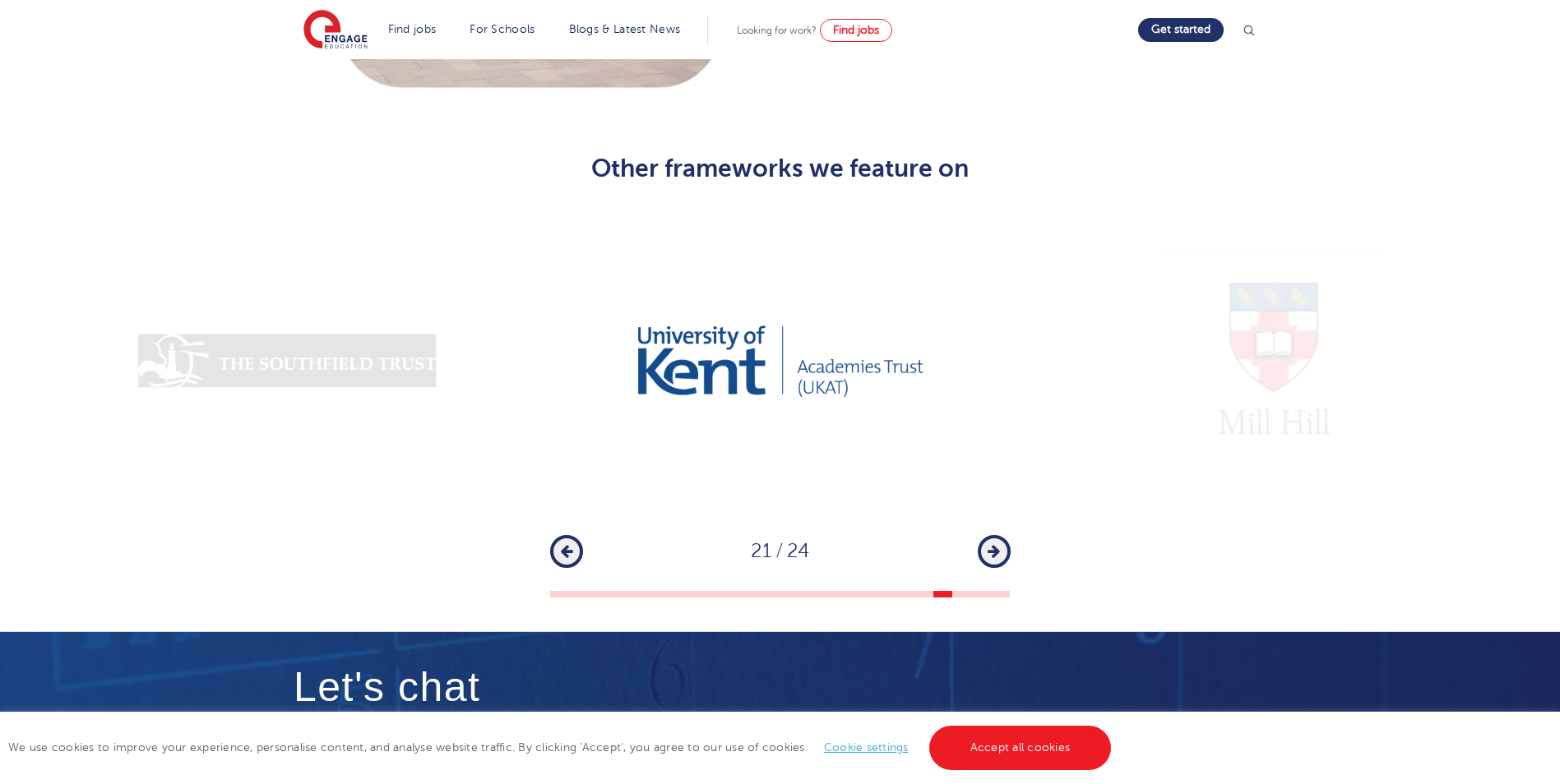
click at [993, 545] on icon "button" at bounding box center [994, 552] width 13 height 15
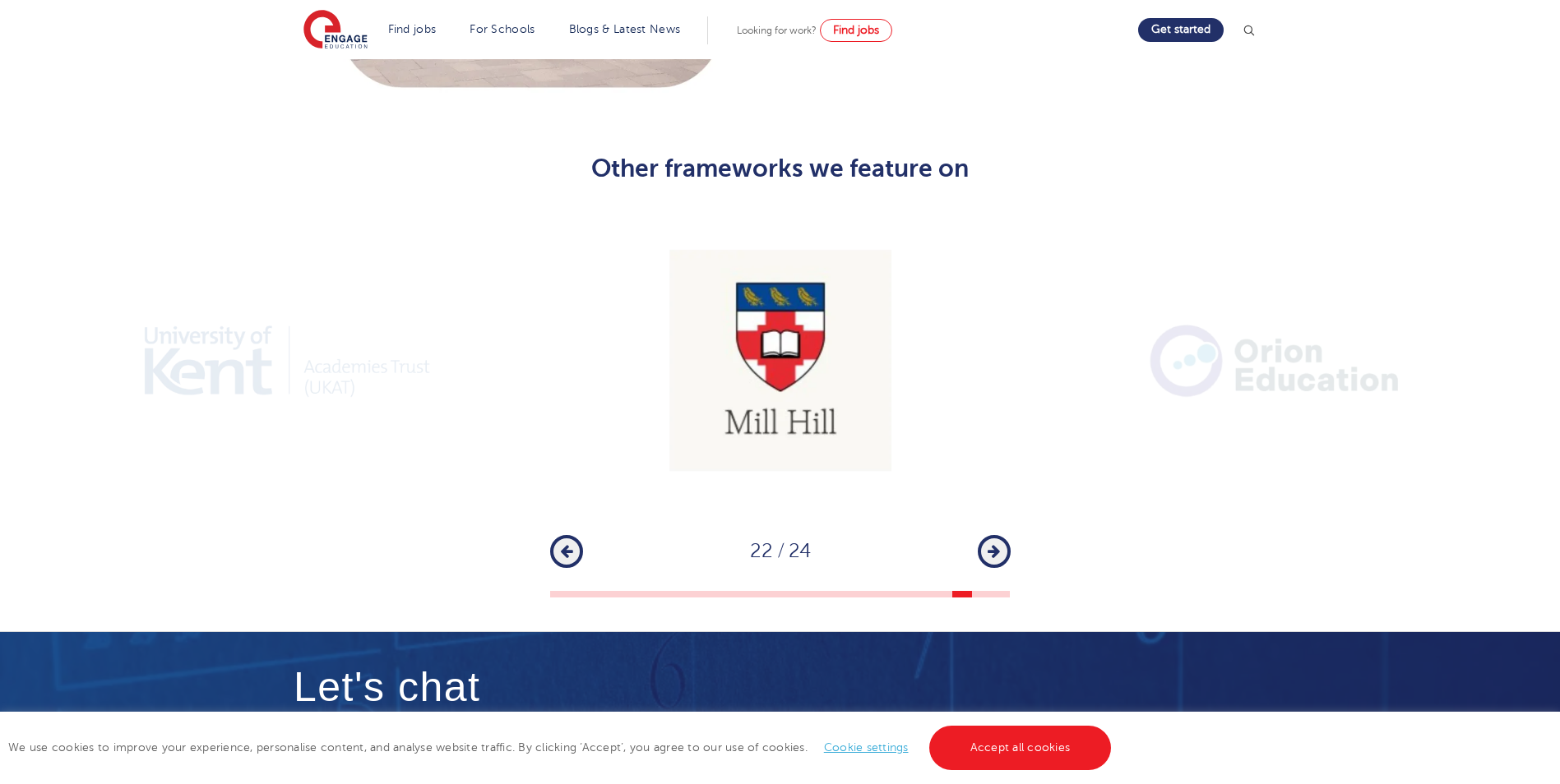
click at [993, 545] on icon "button" at bounding box center [994, 552] width 13 height 15
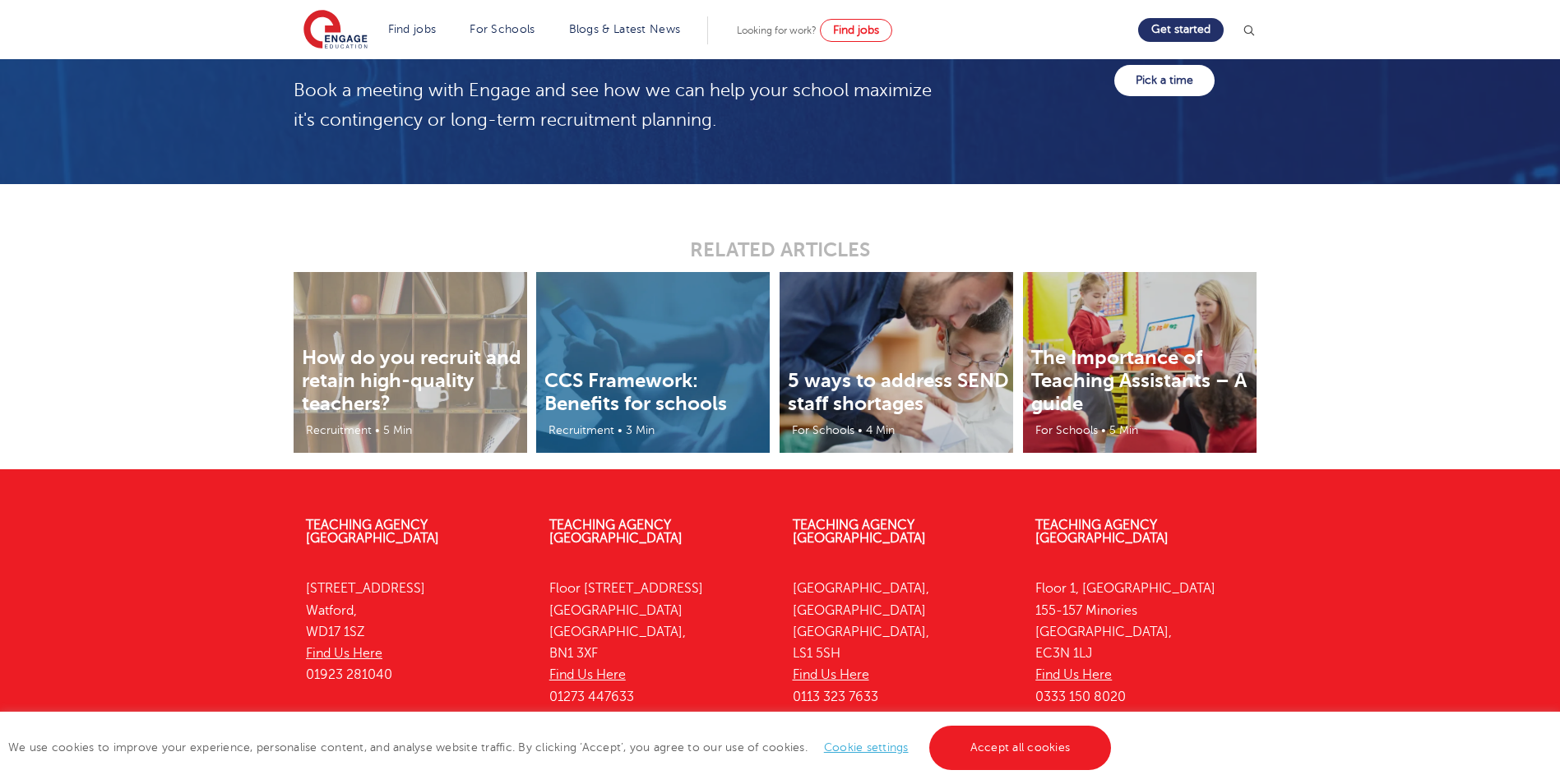
scroll to position [2857, 0]
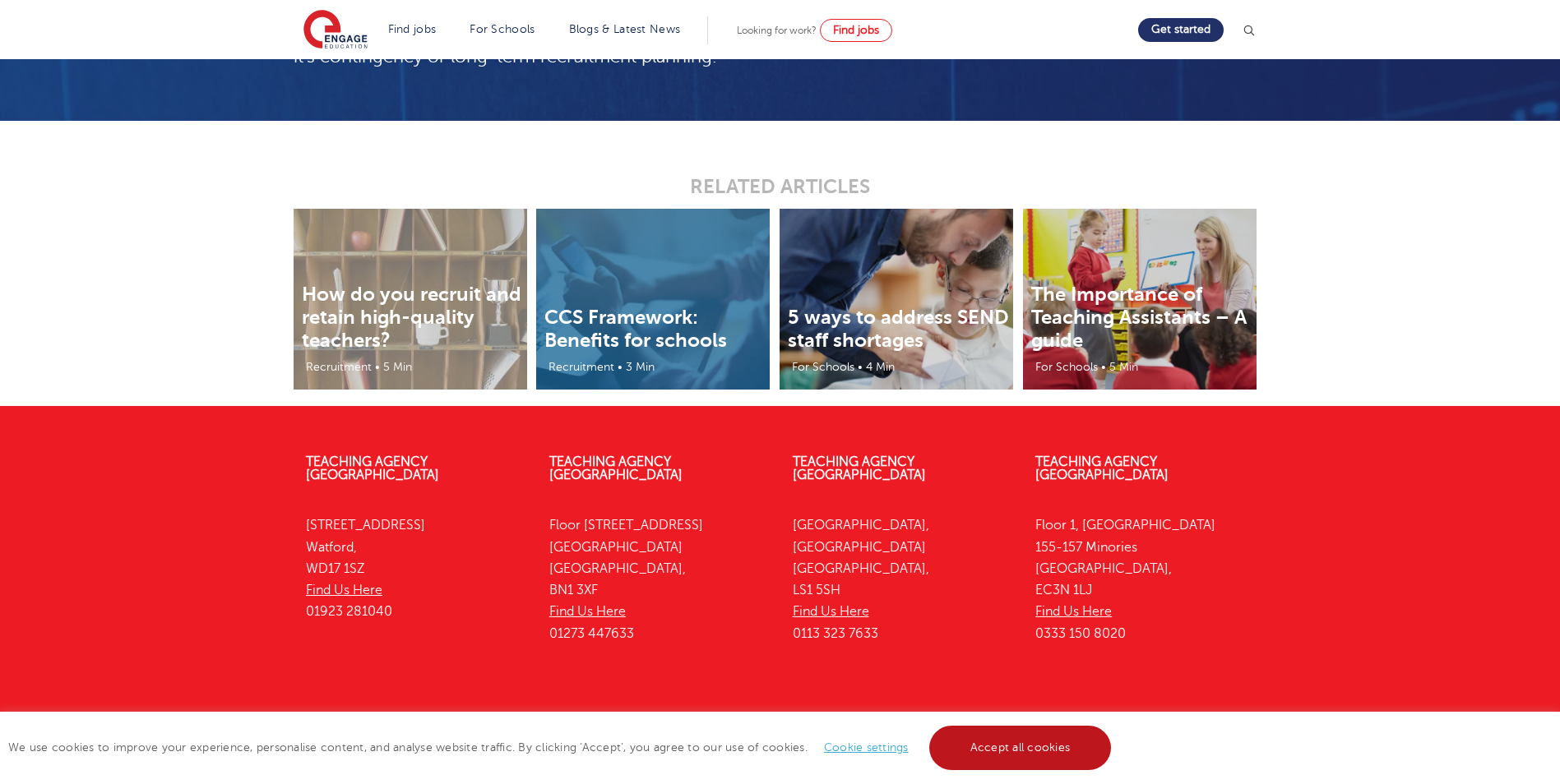
click at [1017, 741] on link "Accept all cookies" at bounding box center [1020, 747] width 183 height 44
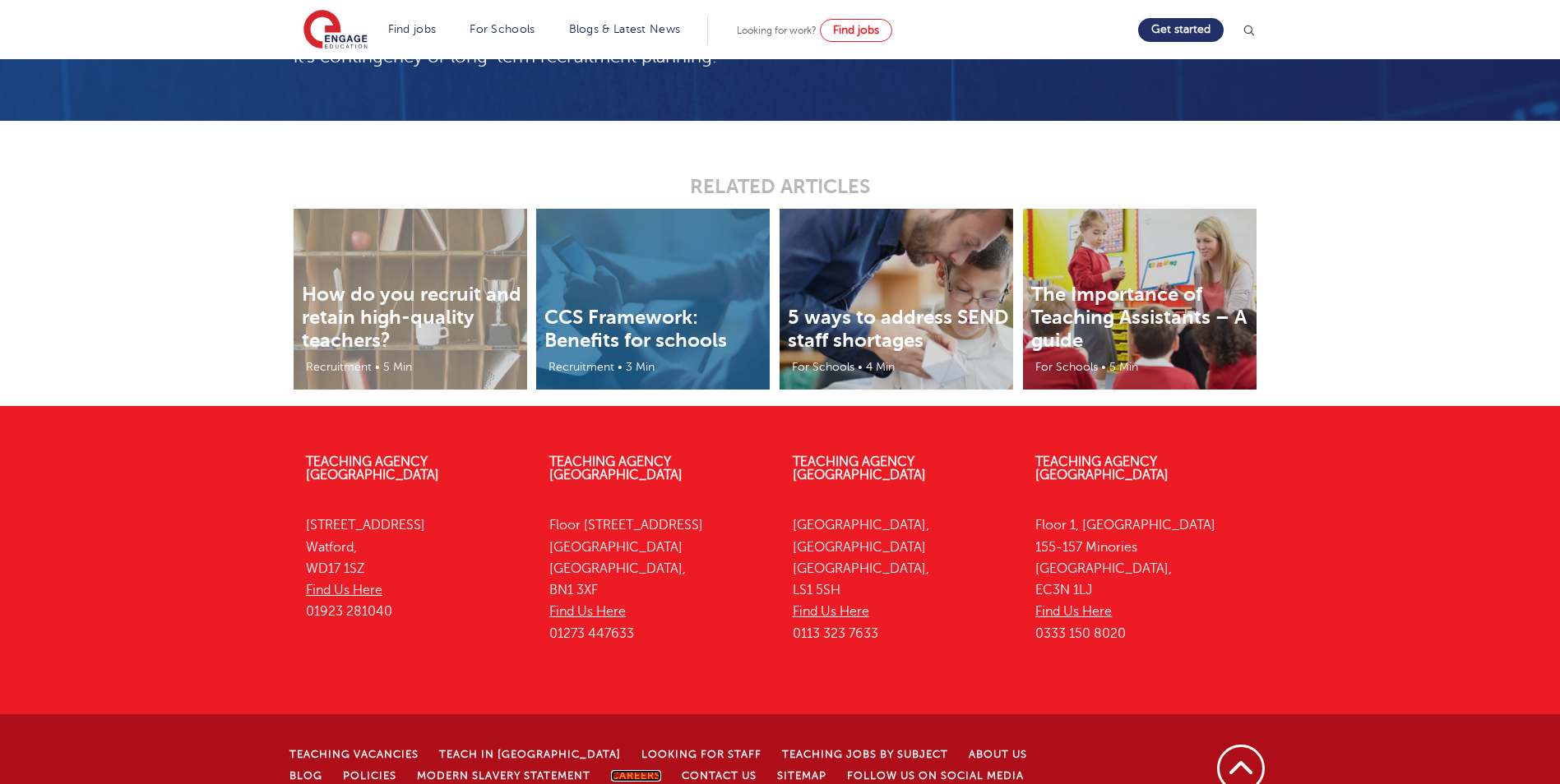
click at [611, 771] on link "Careers" at bounding box center [636, 776] width 50 height 12
